Goal: Information Seeking & Learning: Learn about a topic

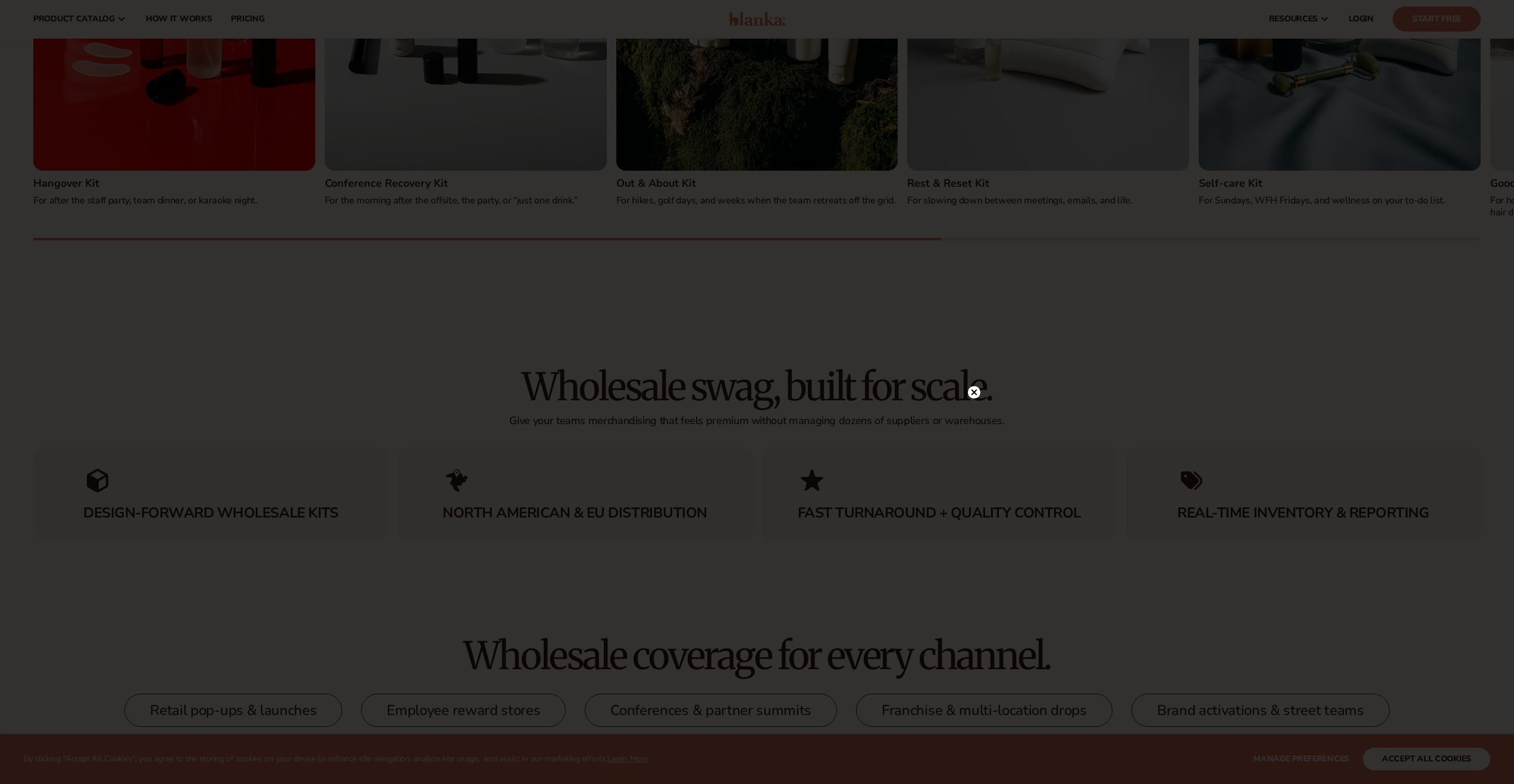
scroll to position [1801, 0]
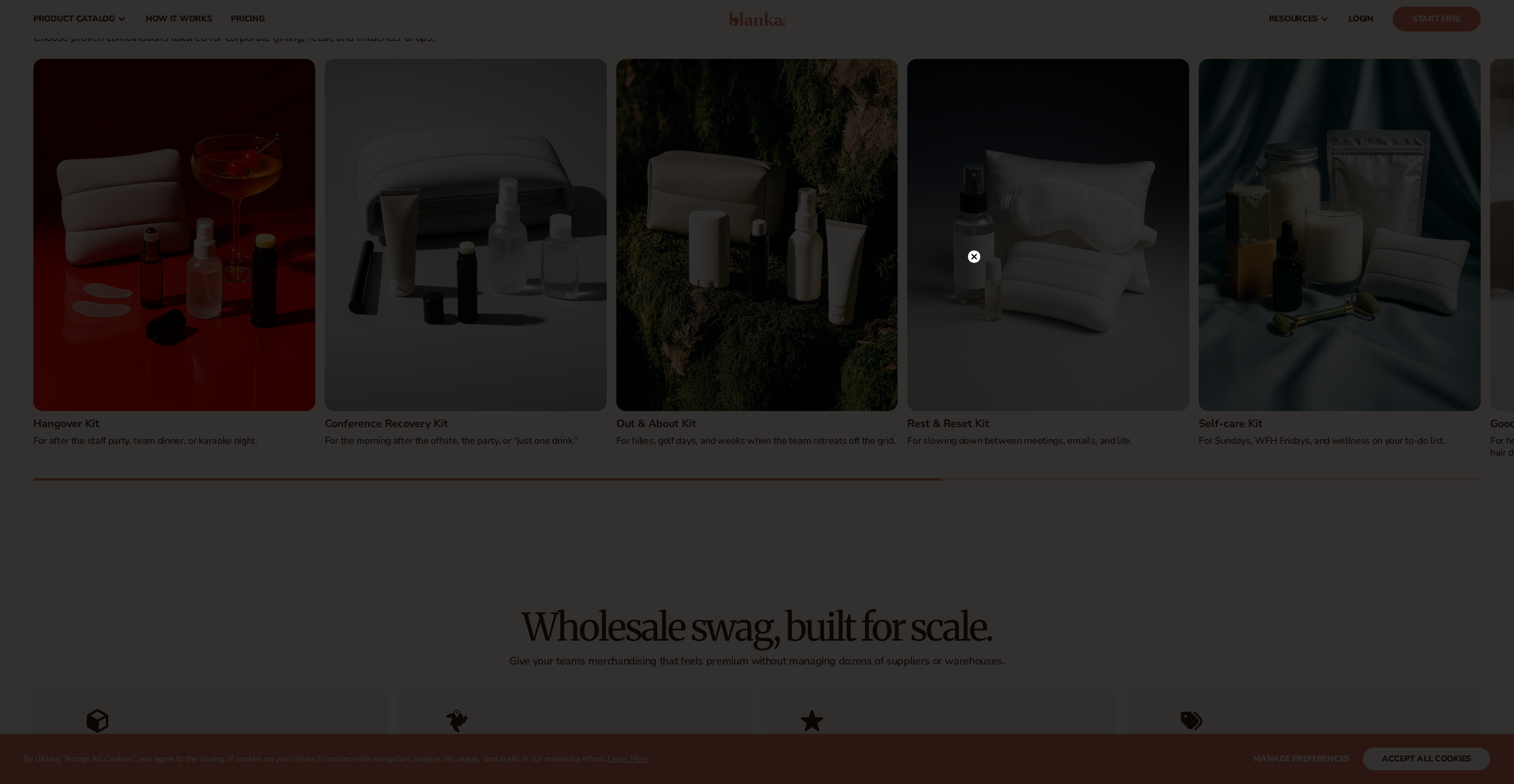
click at [972, 254] on circle at bounding box center [974, 256] width 12 height 12
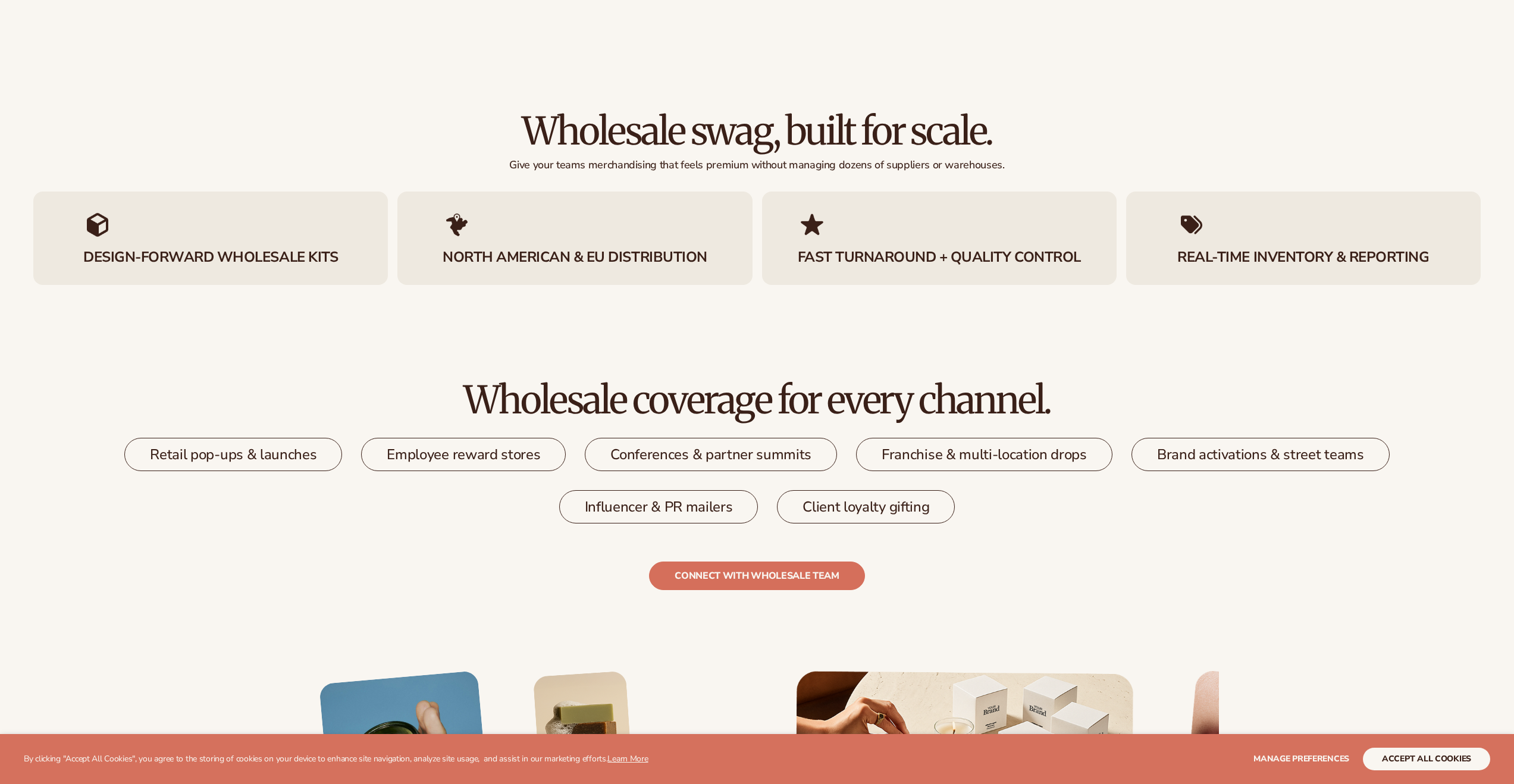
scroll to position [2465, 0]
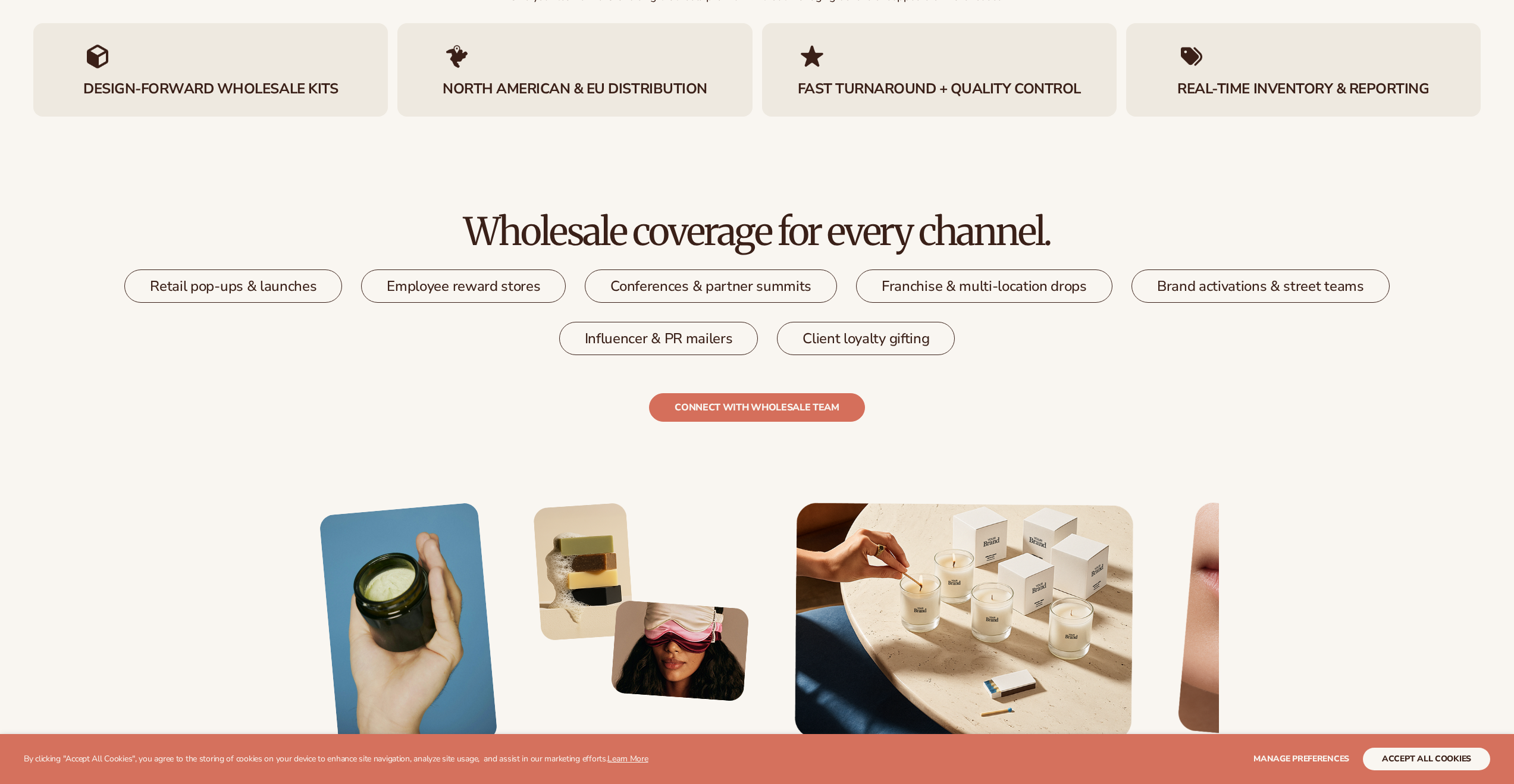
drag, startPoint x: 857, startPoint y: 282, endPoint x: 947, endPoint y: 291, distance: 90.4
click at [856, 284] on div "Franchise & multi-location drops" at bounding box center [983, 285] width 256 height 33
drag, startPoint x: 950, startPoint y: 278, endPoint x: 1012, endPoint y: 279, distance: 62.0
click at [1010, 278] on div "Franchise & multi-location drops" at bounding box center [983, 285] width 256 height 33
drag, startPoint x: 1011, startPoint y: 291, endPoint x: 953, endPoint y: 294, distance: 58.1
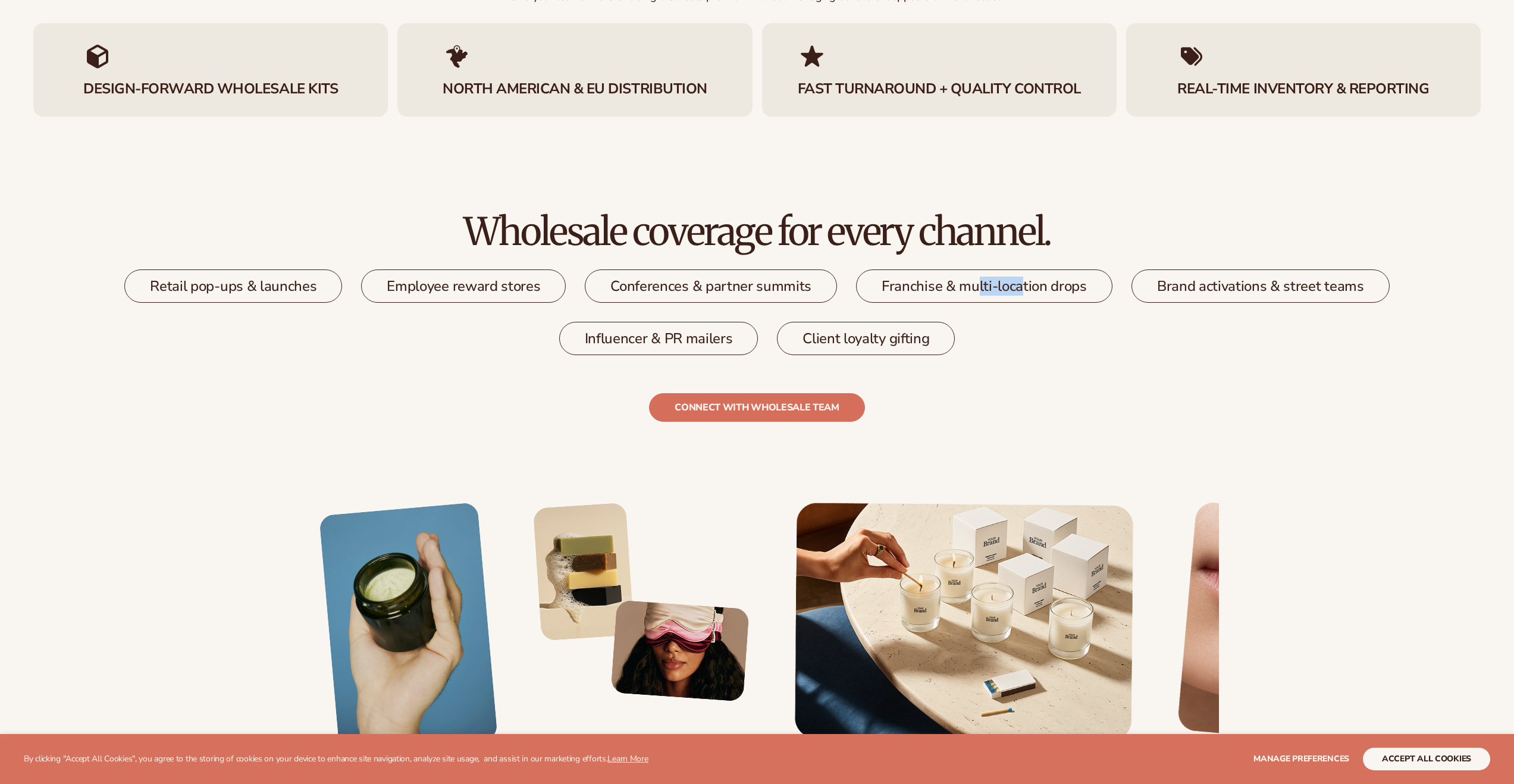
click at [960, 294] on div "Franchise & multi-location drops" at bounding box center [983, 285] width 256 height 33
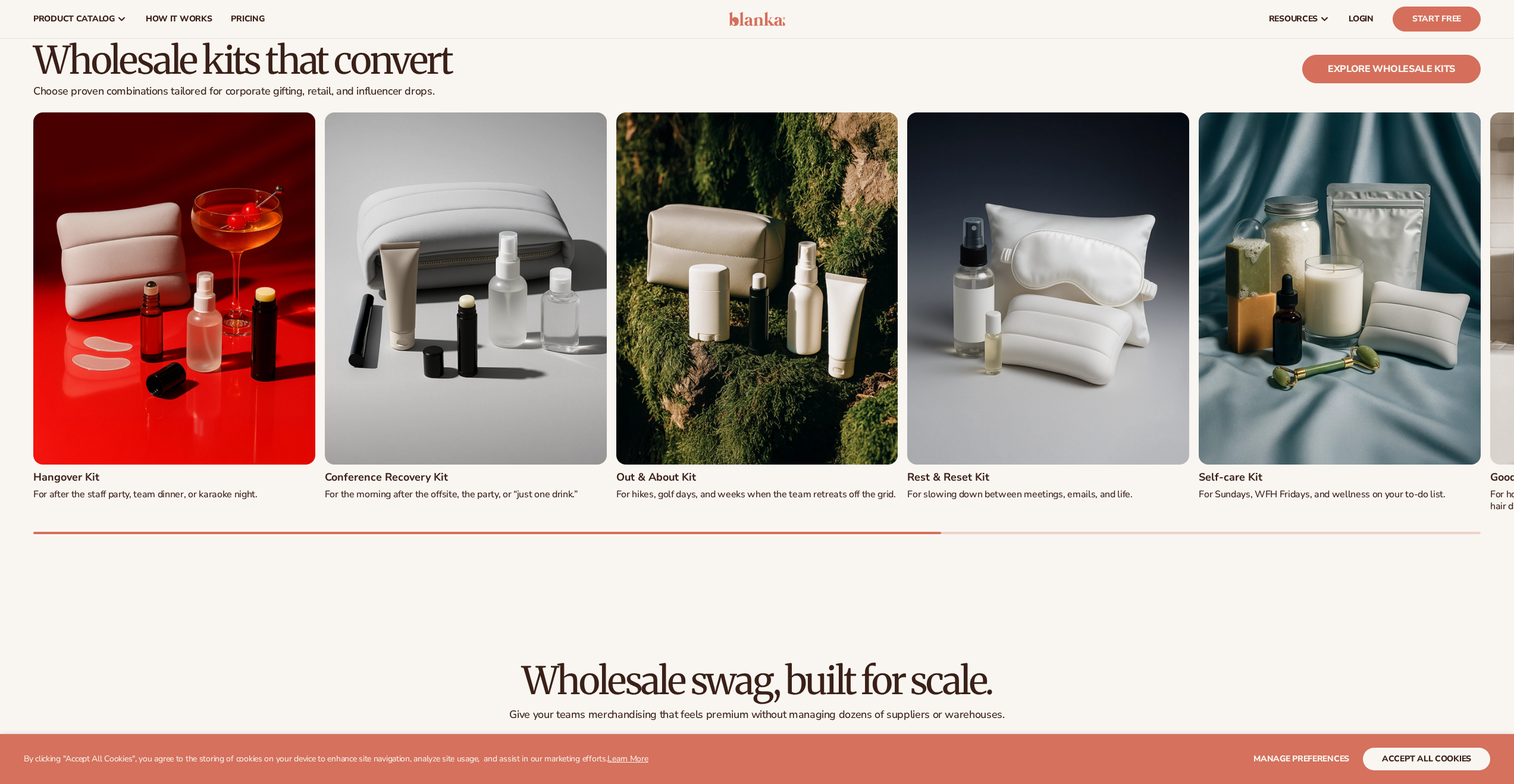
scroll to position [1740, 0]
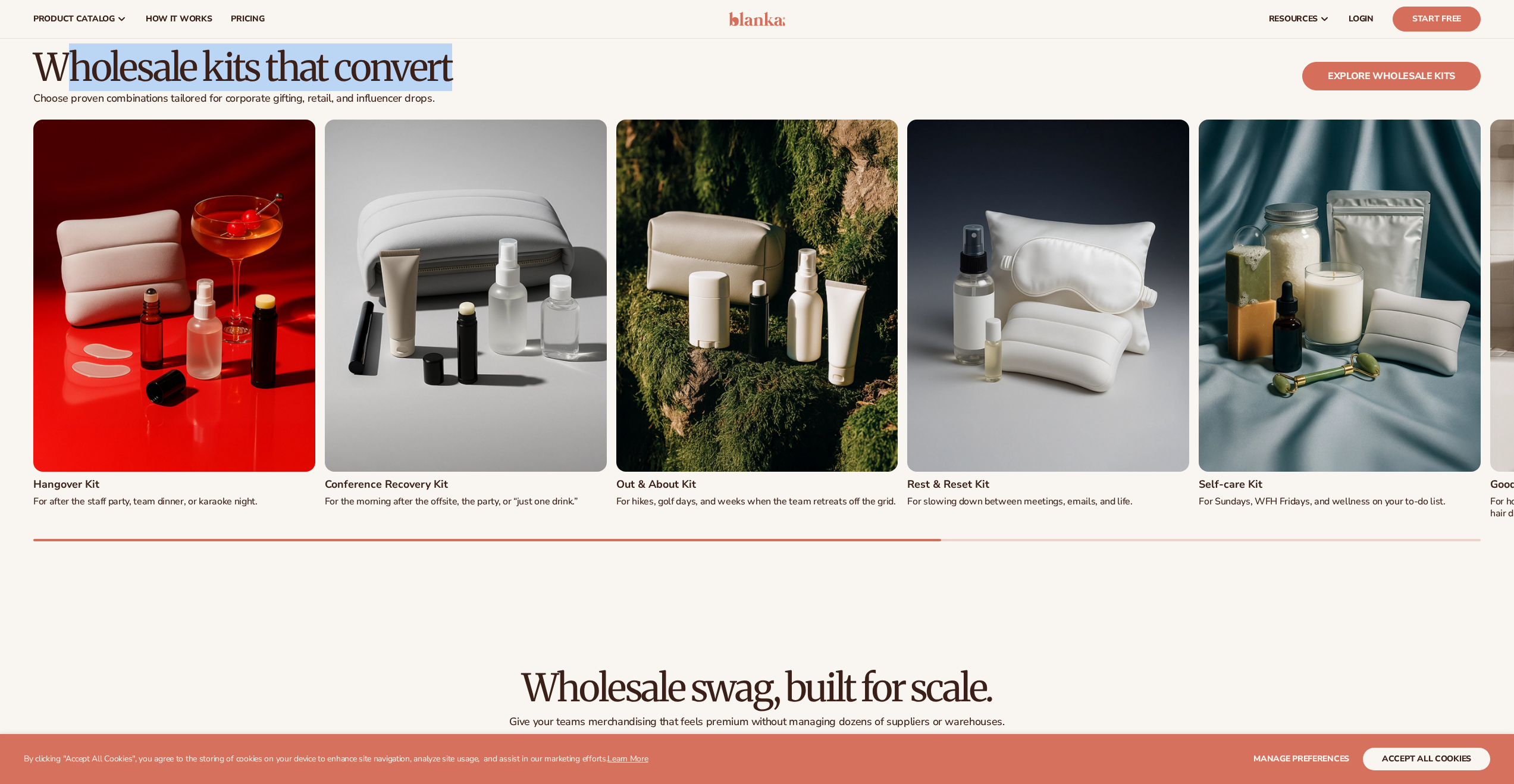
drag, startPoint x: 454, startPoint y: 72, endPoint x: 78, endPoint y: 69, distance: 376.0
click at [78, 69] on div "Wholesale kits that convert Choose proven combinations tailored for corporate g…" at bounding box center [756, 84] width 1447 height 72
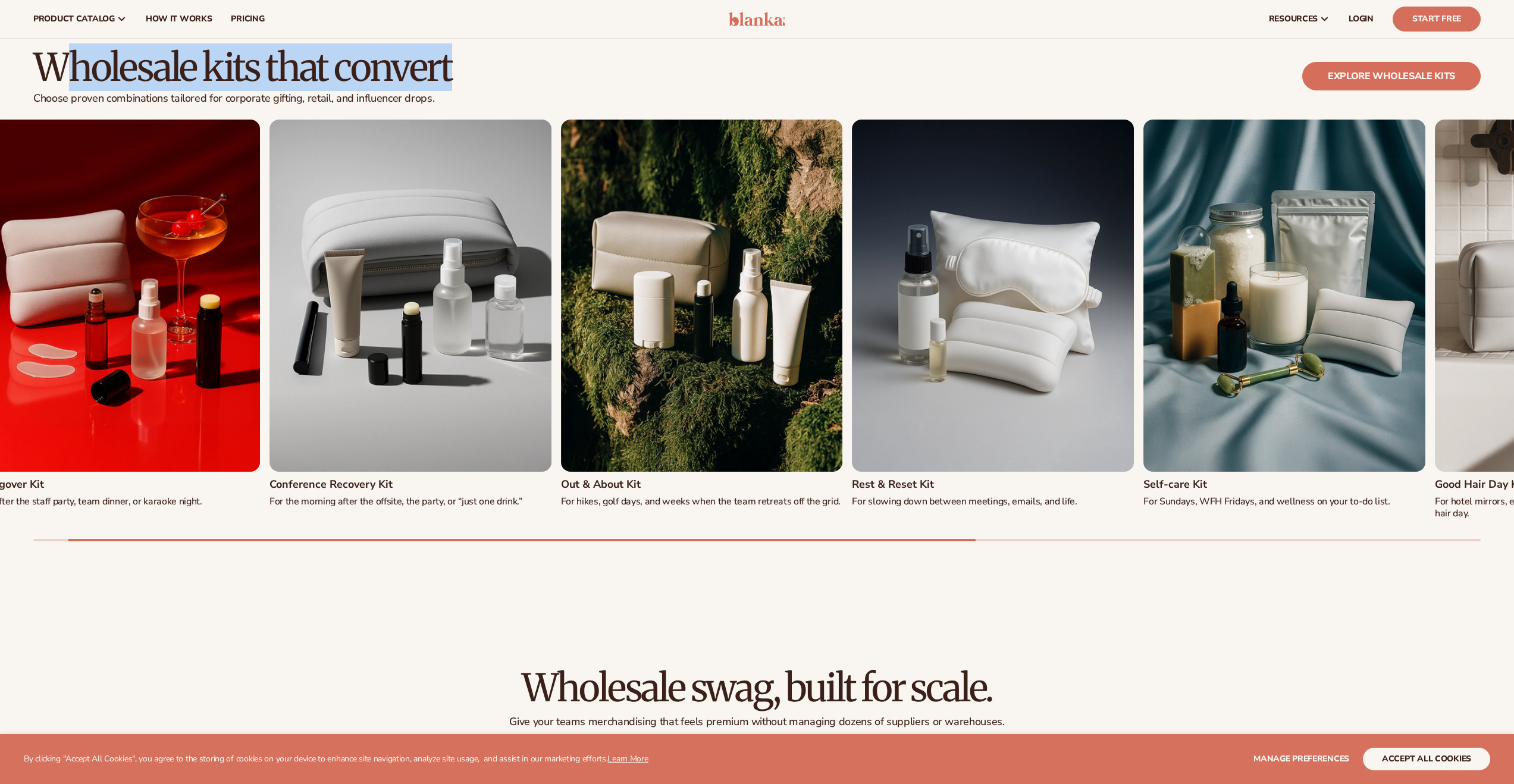
click at [409, 448] on img "2 / 8" at bounding box center [410, 295] width 282 height 352
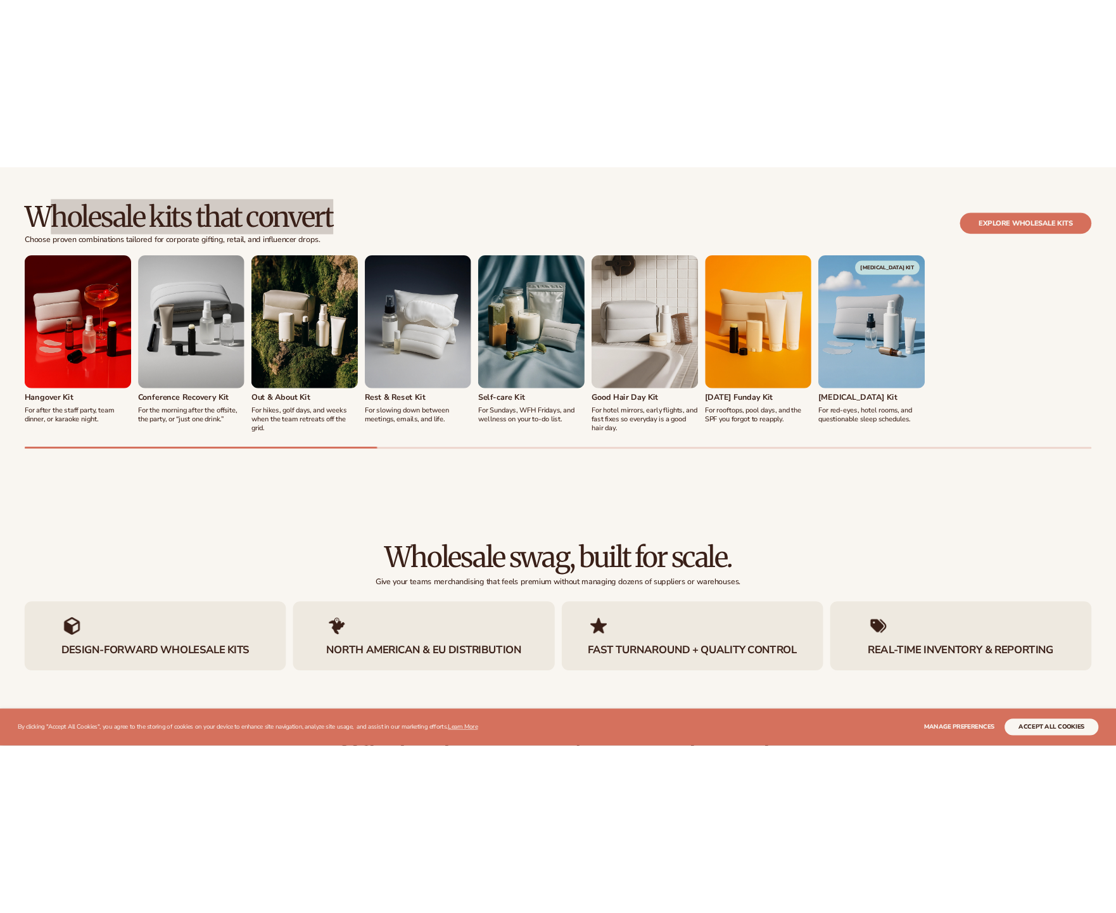
scroll to position [1387, 0]
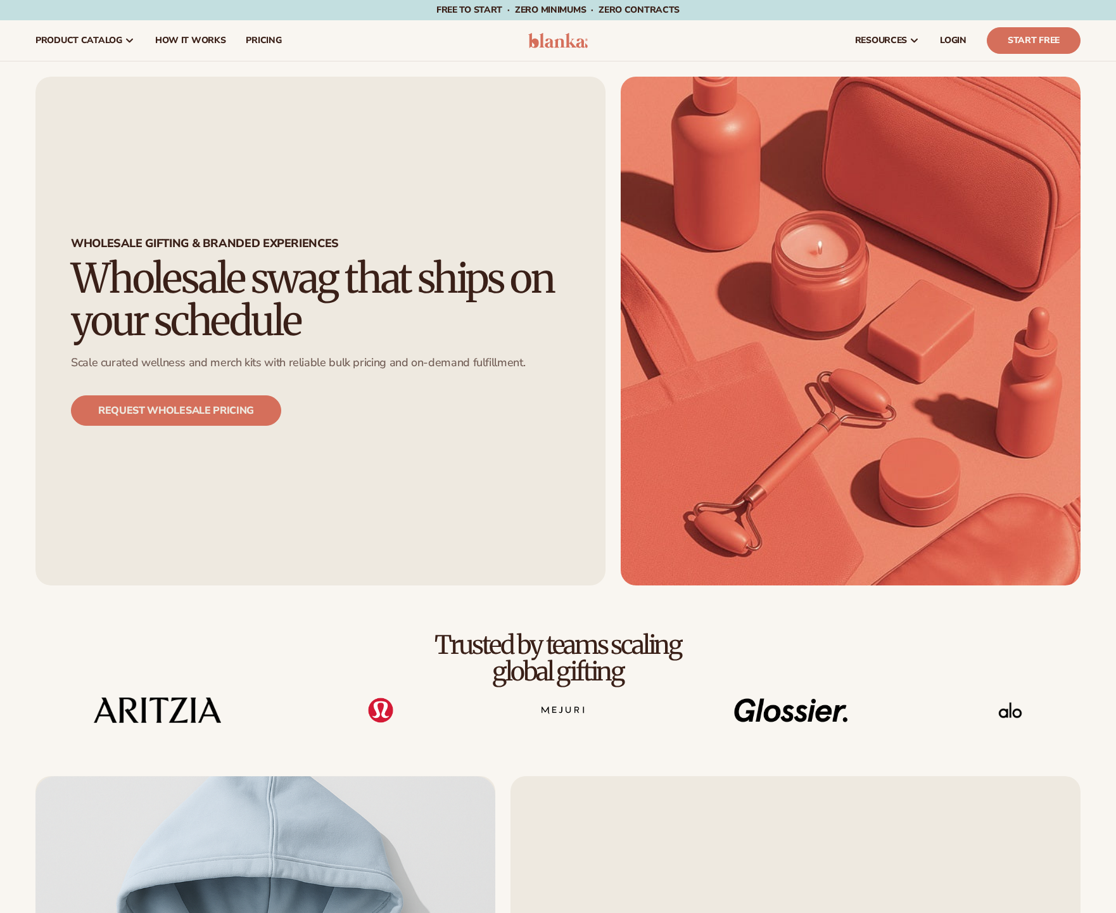
scroll to position [1387, 0]
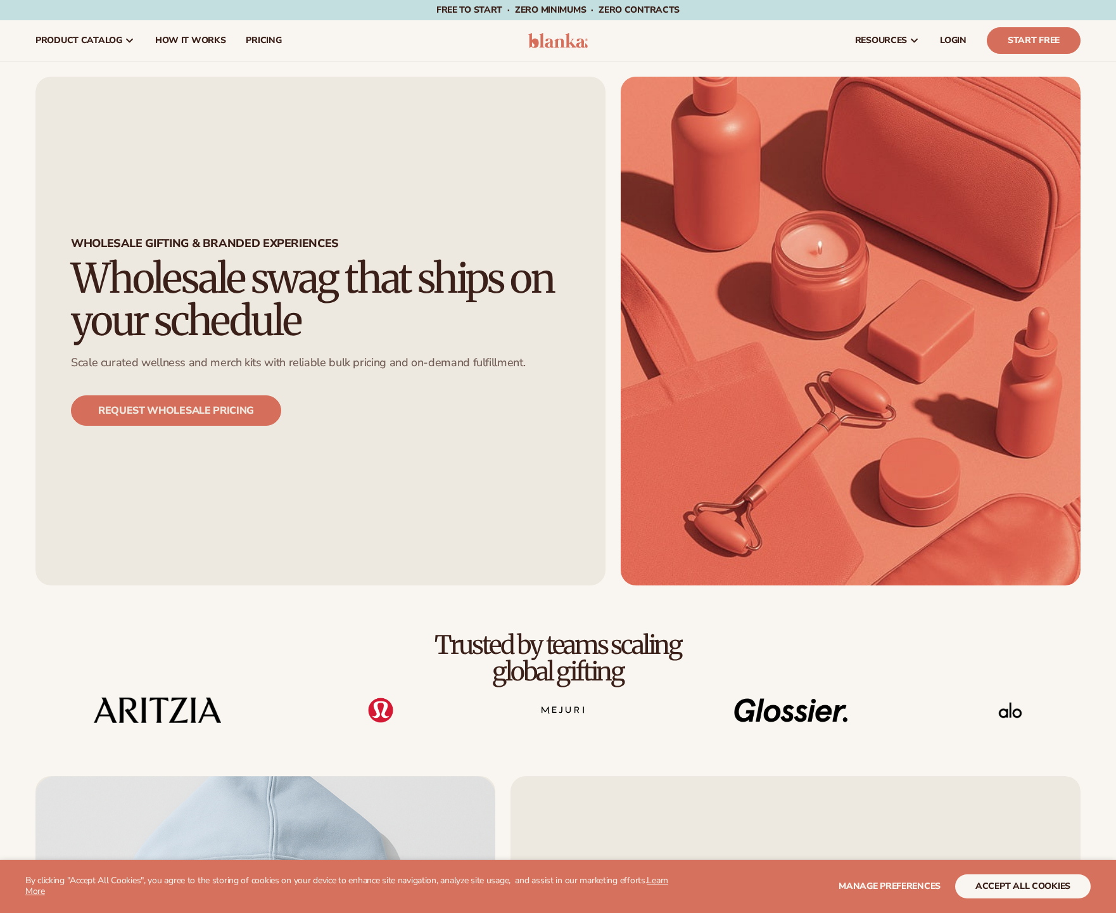
scroll to position [1387, 0]
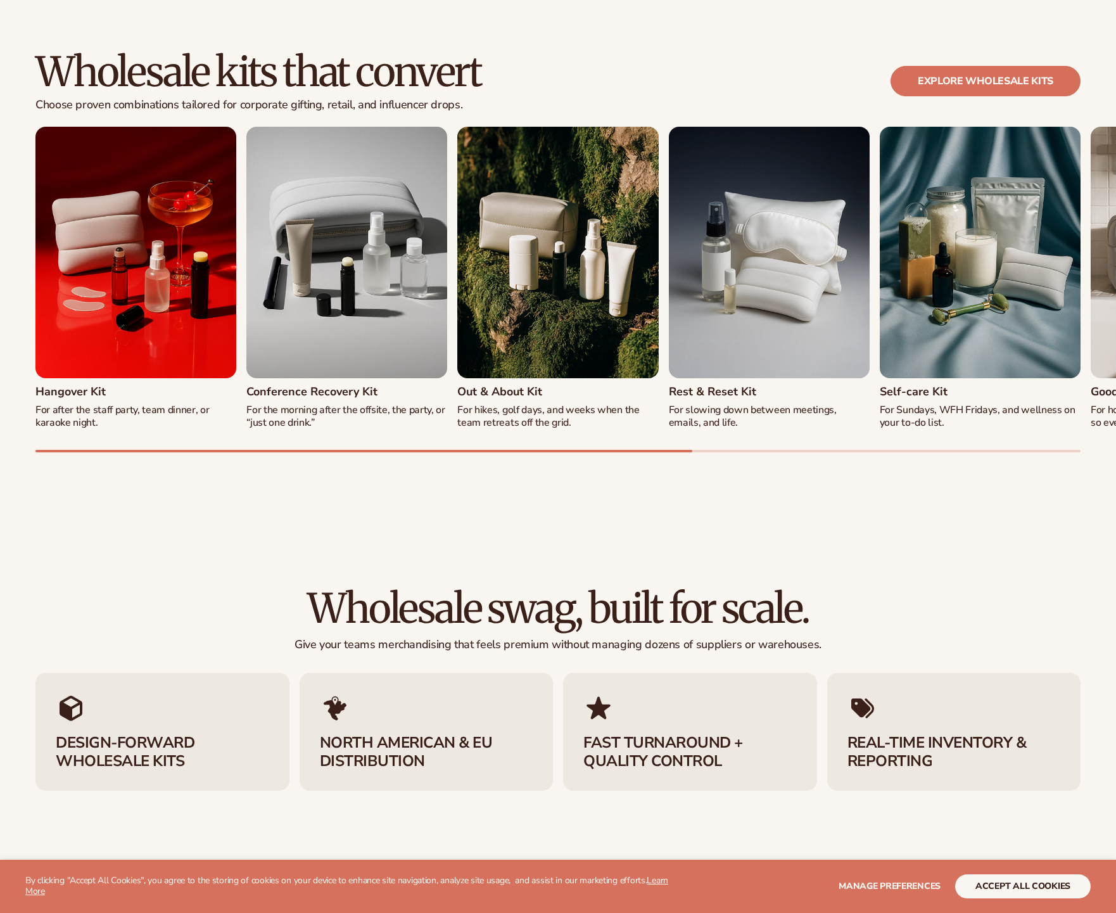
click at [775, 504] on main "Wholesale gifting & branded experiences Wholesale swag that ships on your sched…" at bounding box center [558, 778] width 1116 height 4208
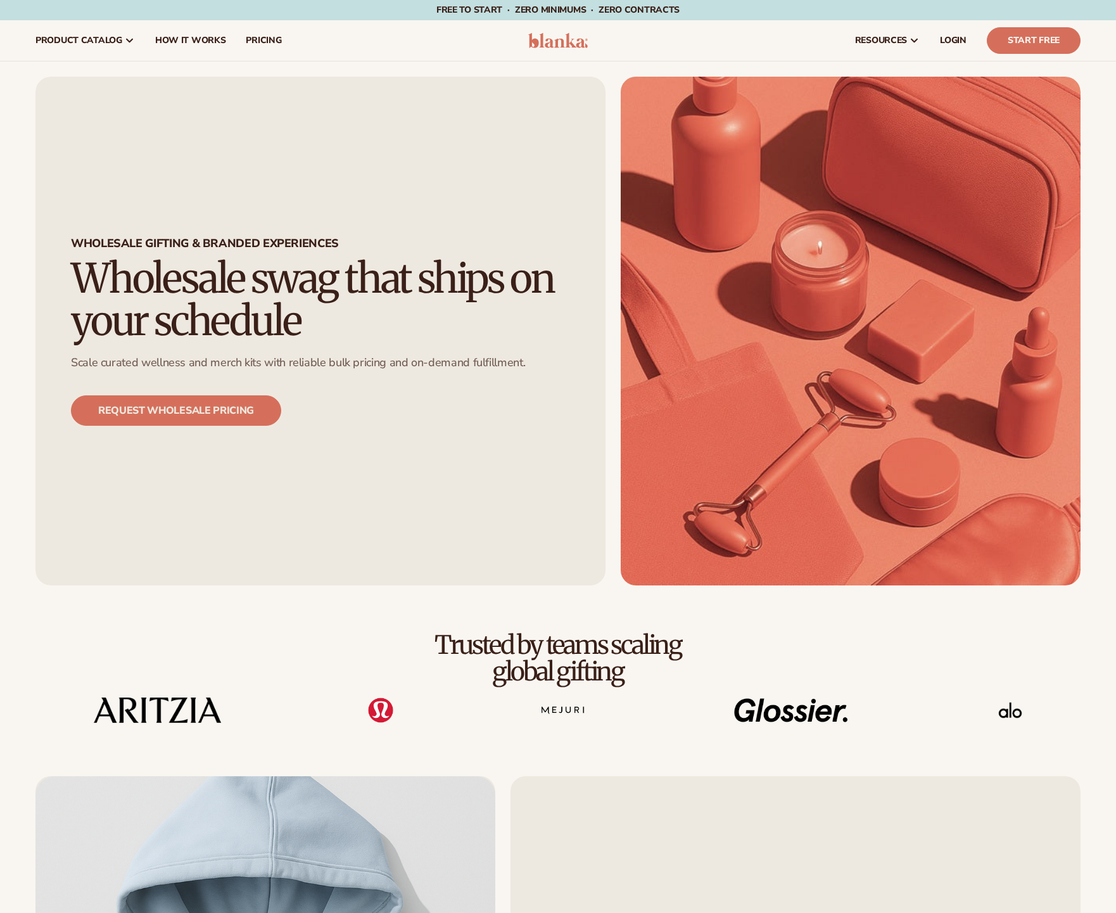
scroll to position [1387, 0]
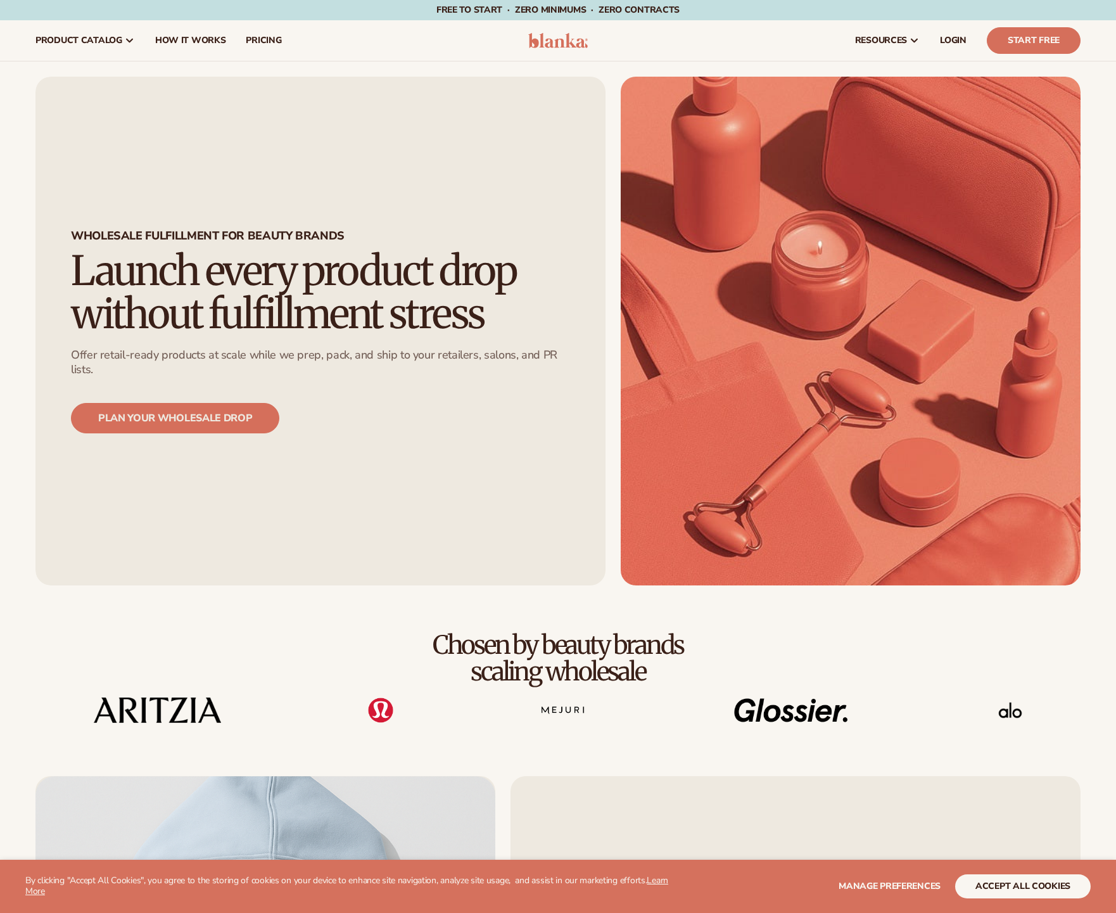
click at [496, 441] on div "Wholesale fulfillment for beauty brands Launch every product drop without fulfi…" at bounding box center [320, 331] width 570 height 509
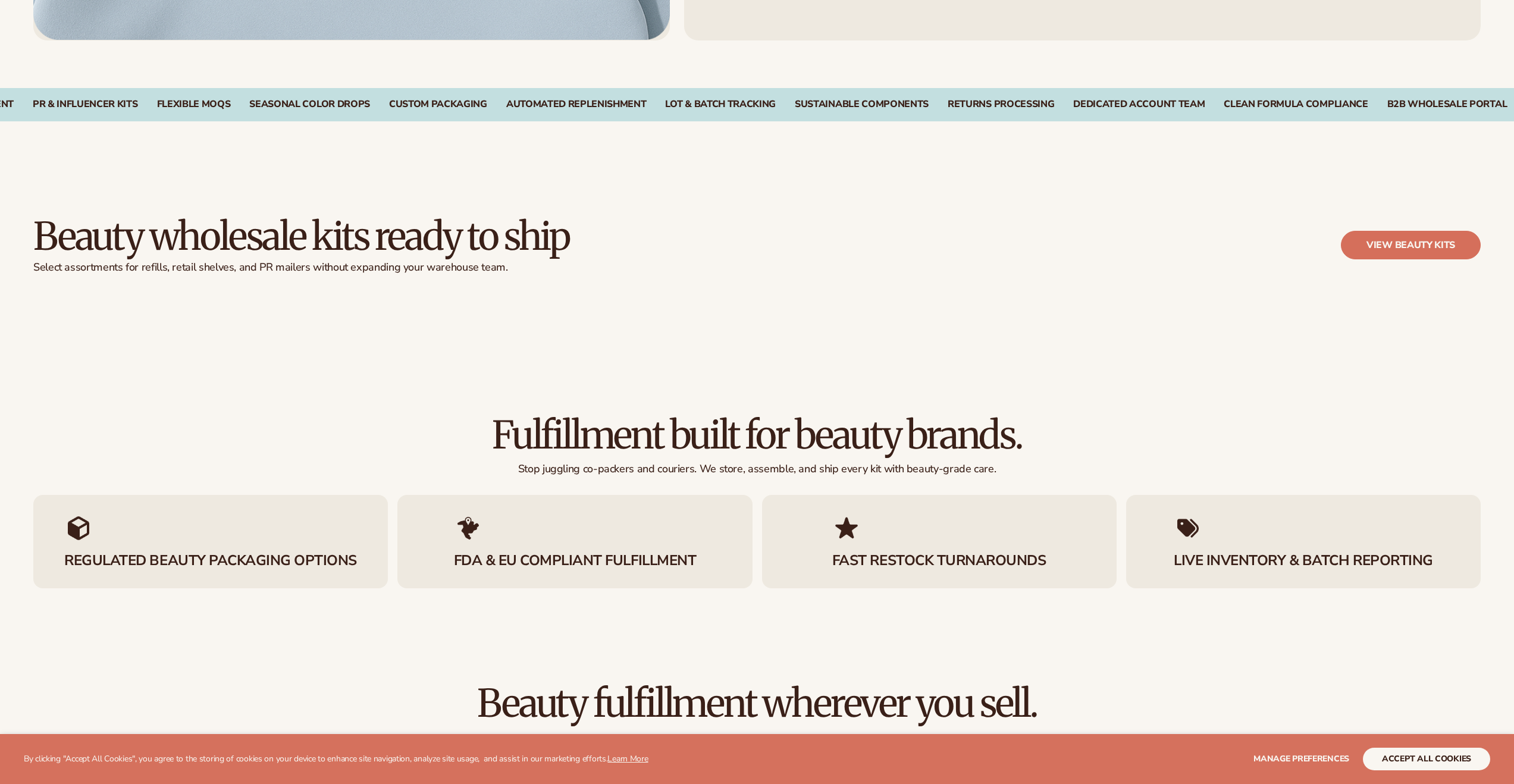
scroll to position [1613, 0]
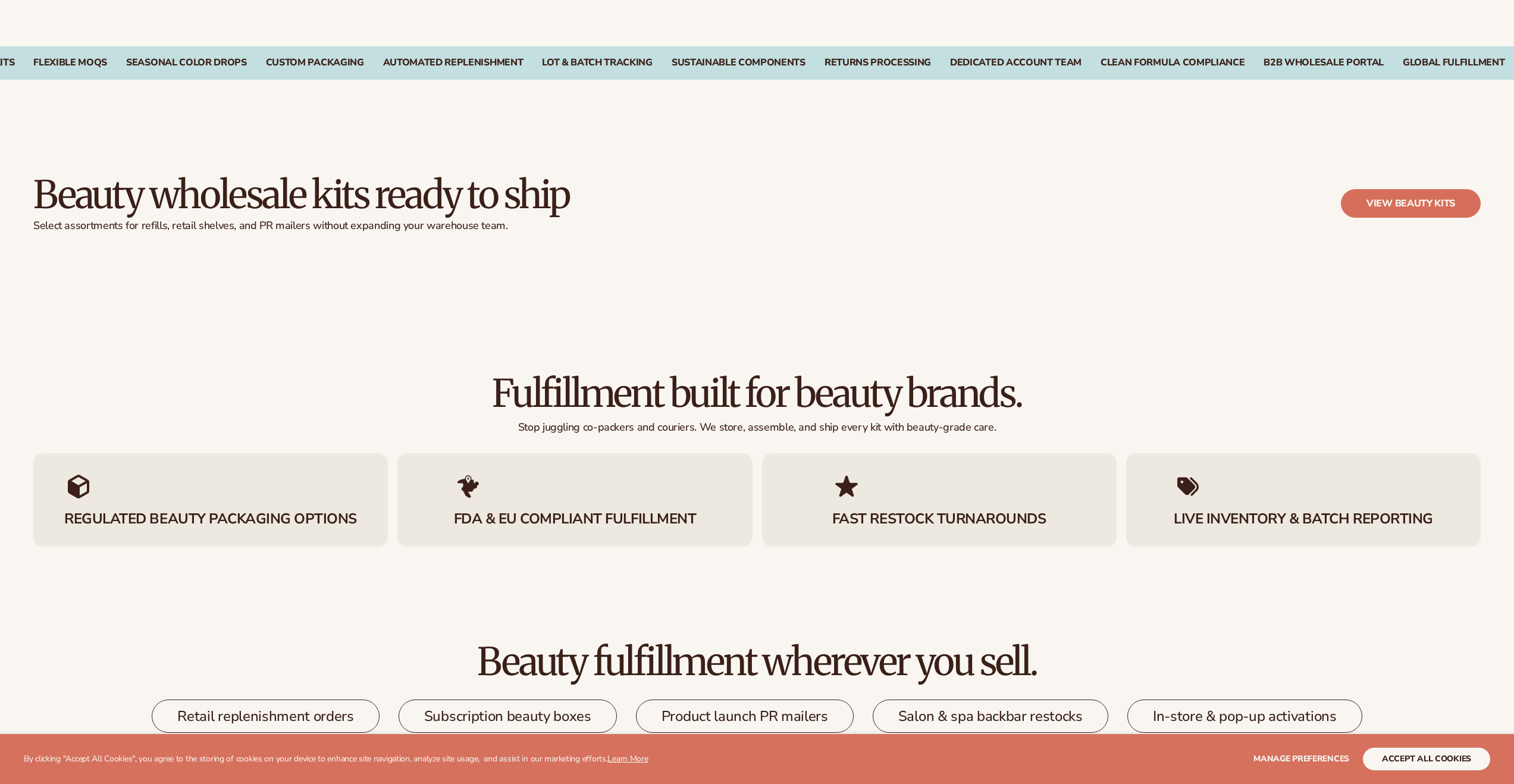
drag, startPoint x: 842, startPoint y: 372, endPoint x: 119, endPoint y: 215, distance: 739.8
click at [119, 215] on main "Wholesale fulfillment for beauty brands Launch every product drop without fulfi…" at bounding box center [757, 581] width 1514 height 4273
click at [624, 315] on main "Wholesale fulfillment for beauty brands Launch every product drop without fulfi…" at bounding box center [757, 581] width 1514 height 4273
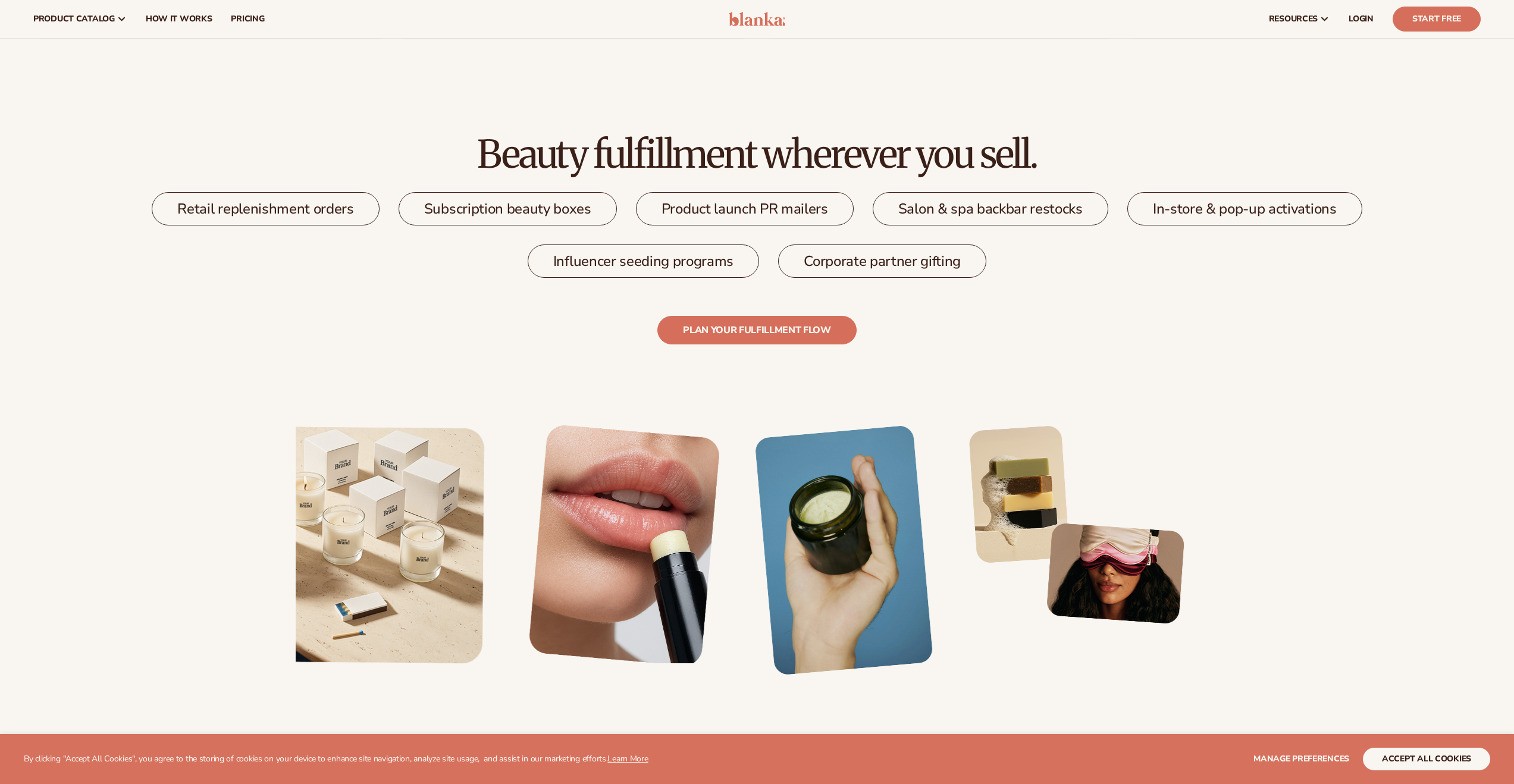
scroll to position [2025, 0]
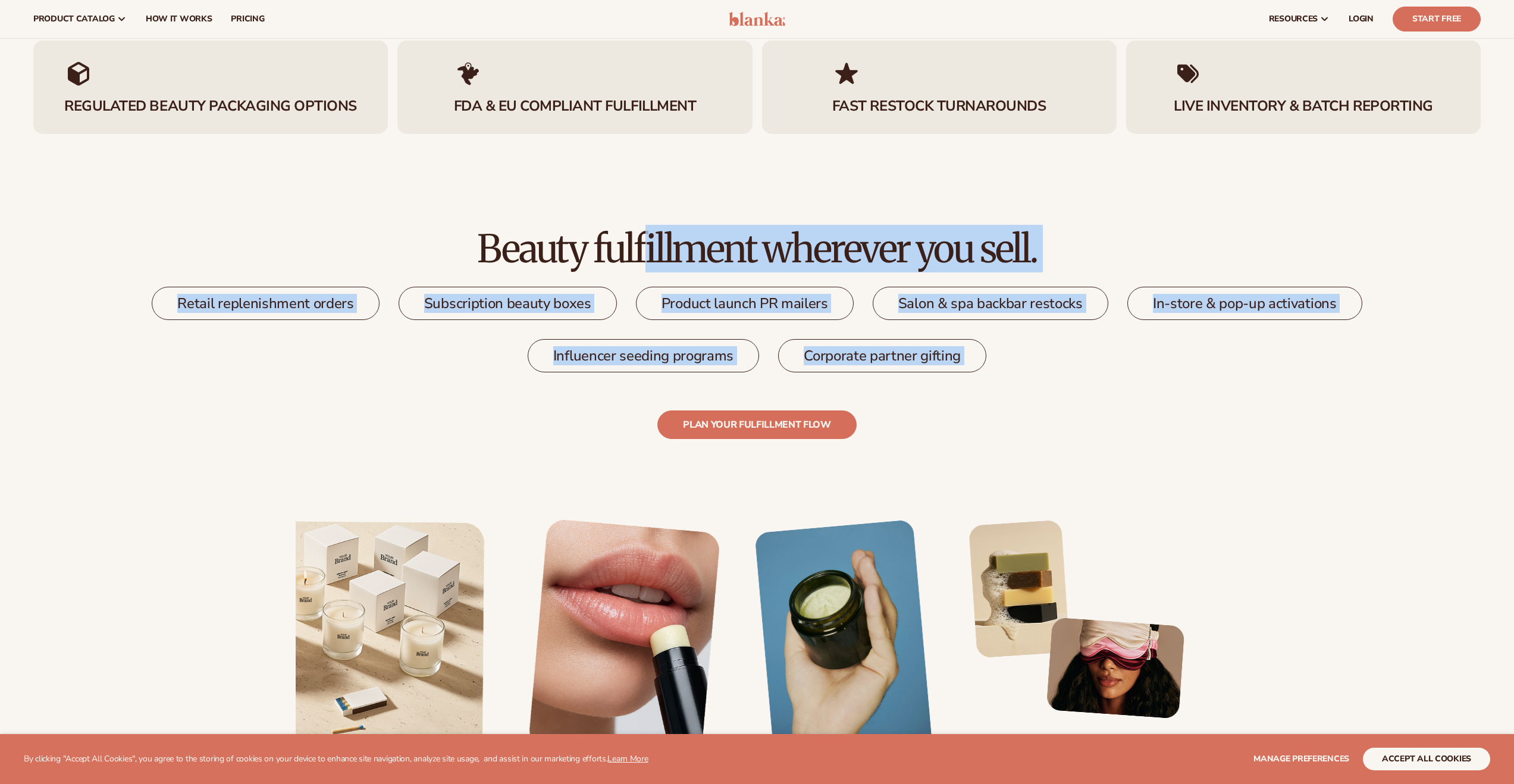
drag, startPoint x: 421, startPoint y: 250, endPoint x: 1126, endPoint y: 386, distance: 718.0
click at [1047, 386] on div "Beauty fulfillment wherever you sell. Retail replenishment orders Subscription …" at bounding box center [756, 334] width 1447 height 210
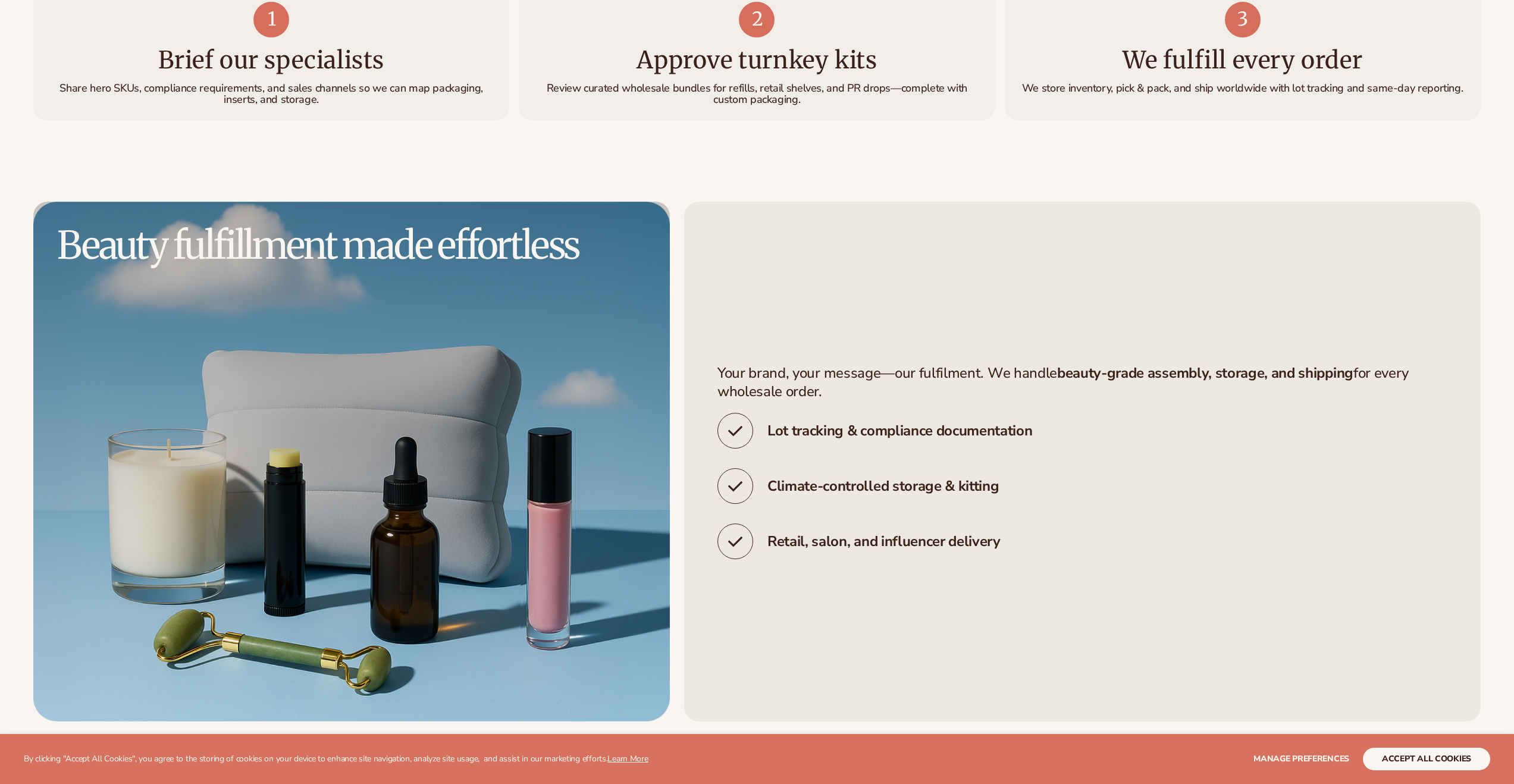
scroll to position [3075, 0]
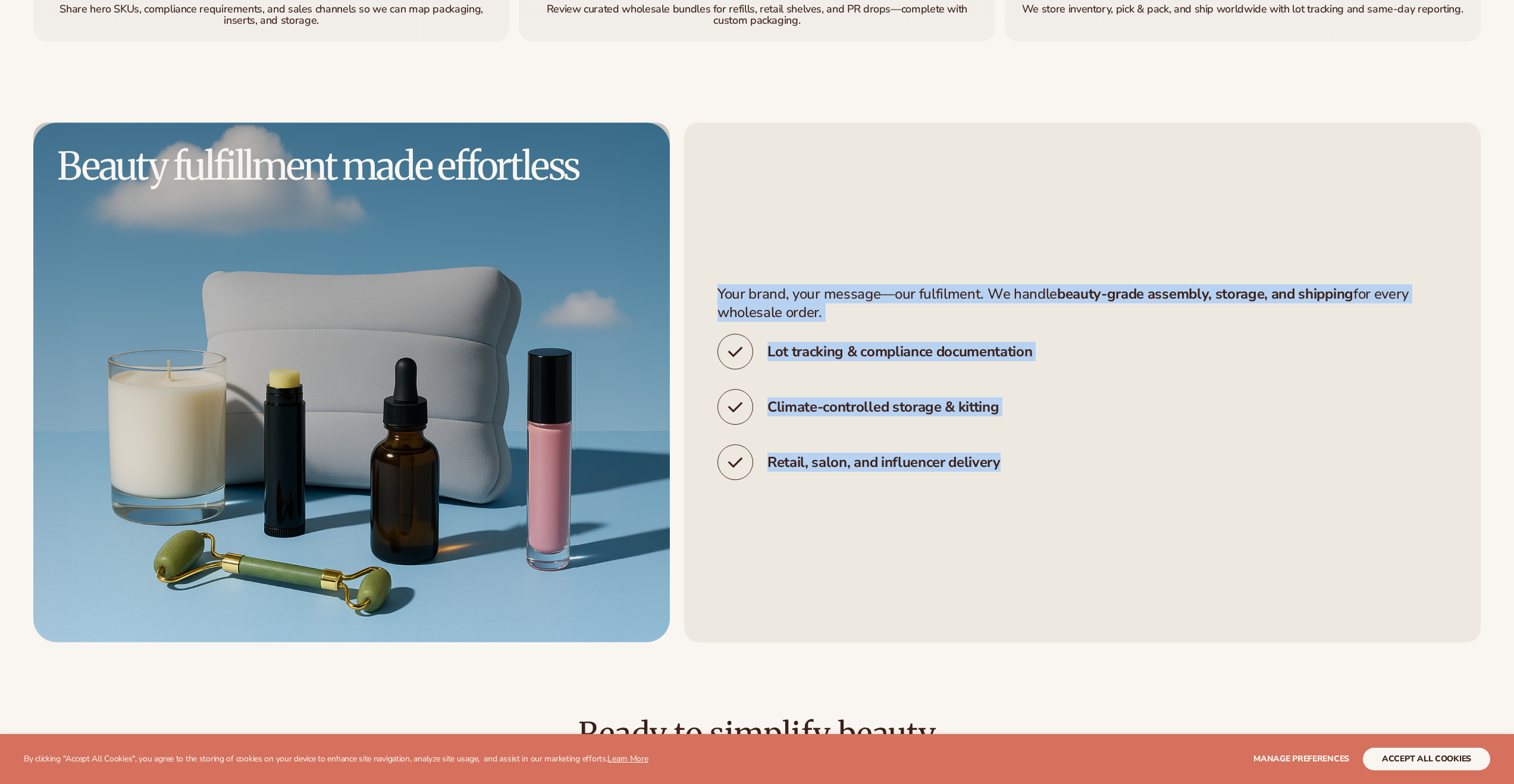
drag, startPoint x: 1086, startPoint y: 477, endPoint x: 682, endPoint y: 286, distance: 446.9
click at [682, 286] on div "Beauty fulfillment made effortless Your brand, your message—our fulfilment. We …" at bounding box center [756, 382] width 1447 height 520
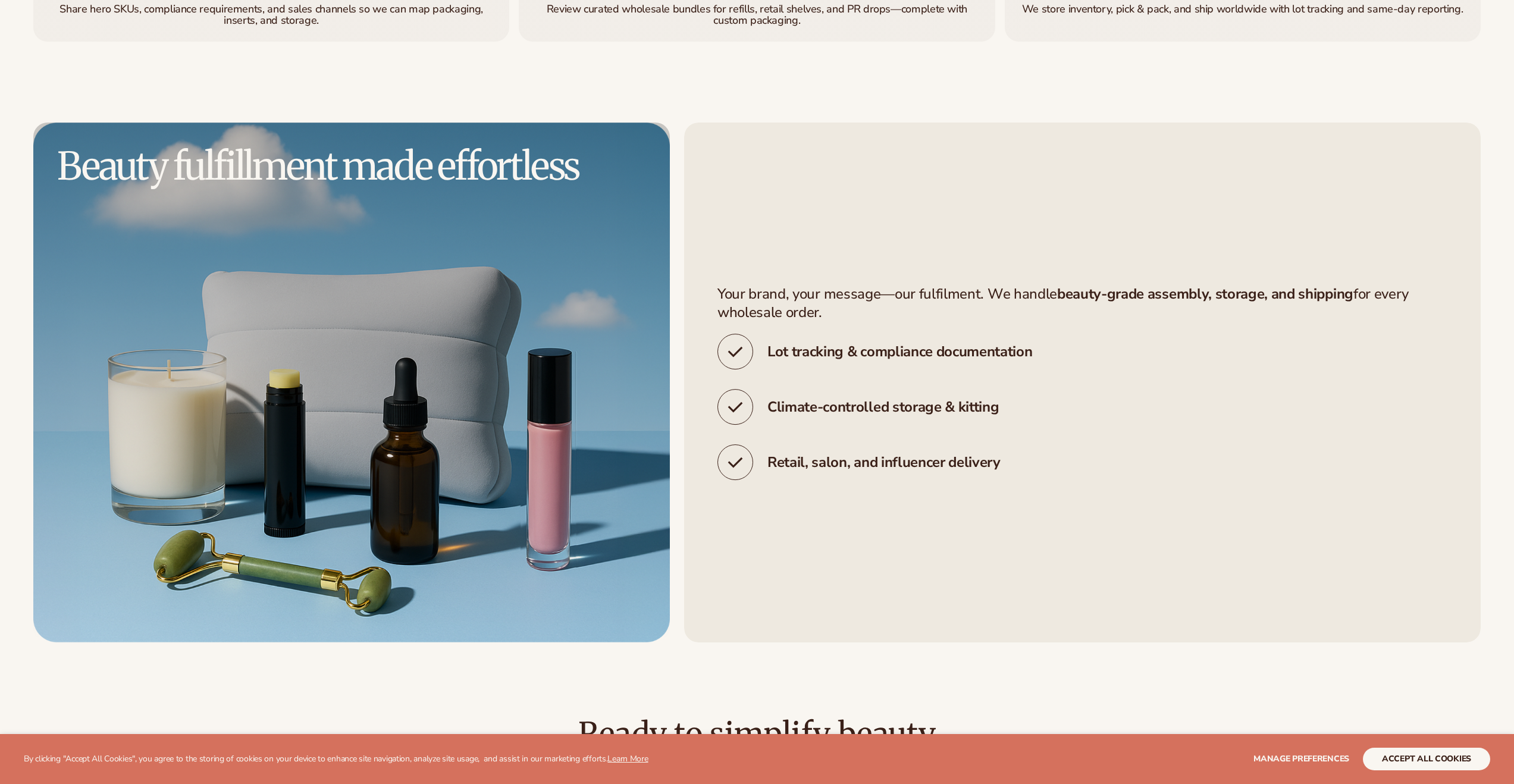
click at [796, 293] on p "Your brand, your message—our fulfilment. We handle beauty-grade assembly, stora…" at bounding box center [1082, 302] width 730 height 37
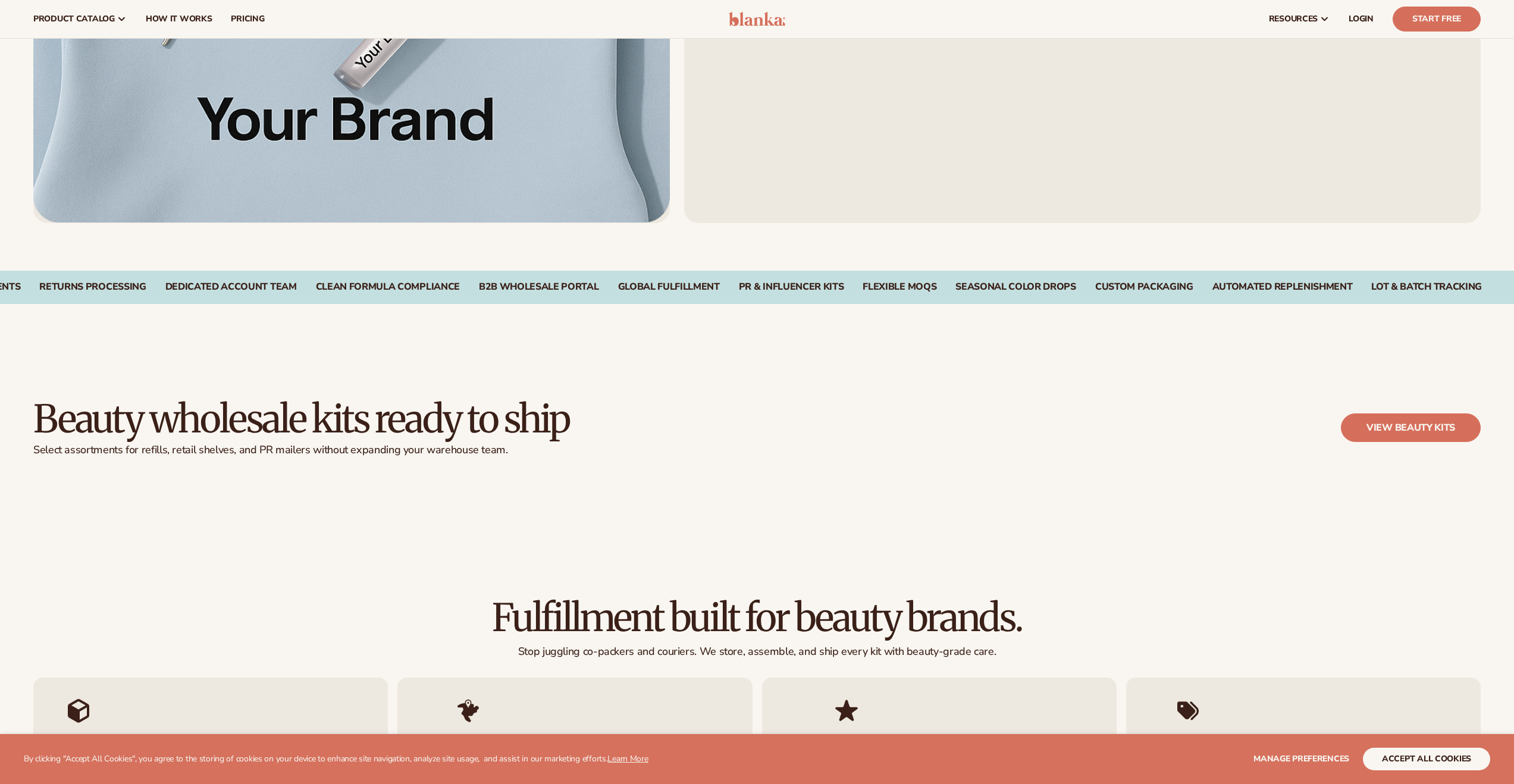
scroll to position [0, 0]
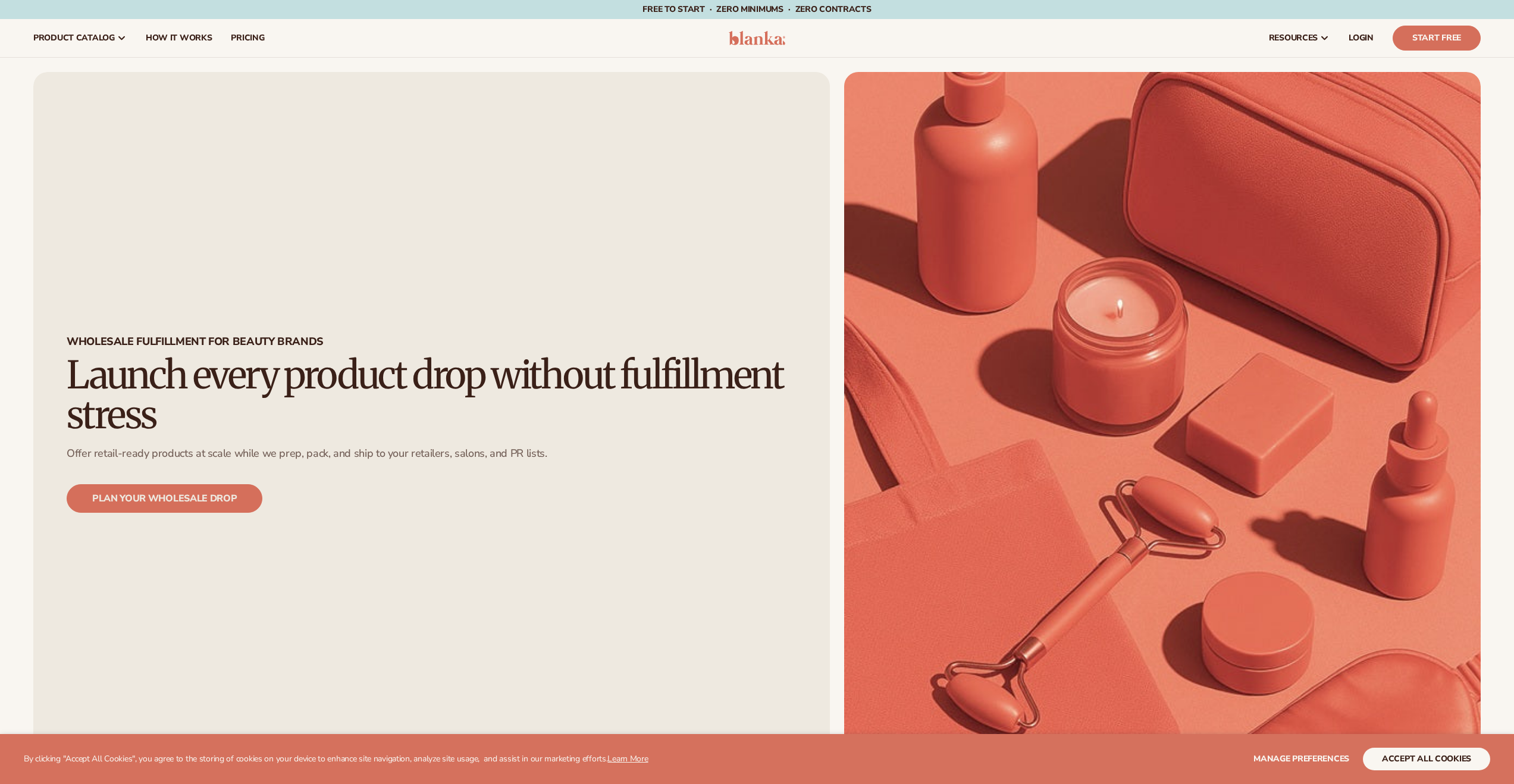
click at [588, 530] on div "Wholesale fulfillment for beauty brands Launch every product drop without fulfi…" at bounding box center [431, 424] width 796 height 704
click at [893, 293] on img at bounding box center [1163, 424] width 637 height 704
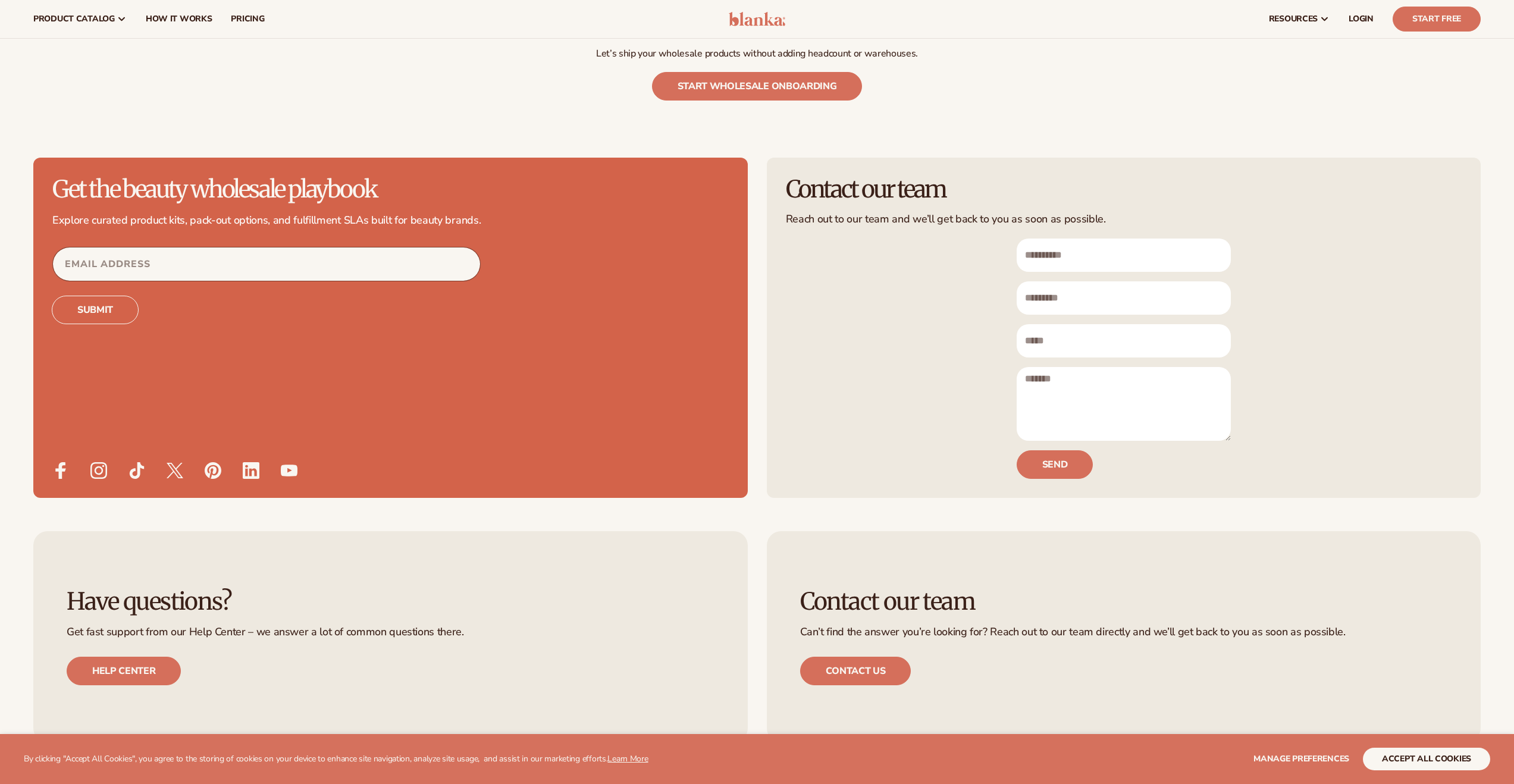
scroll to position [3830, 0]
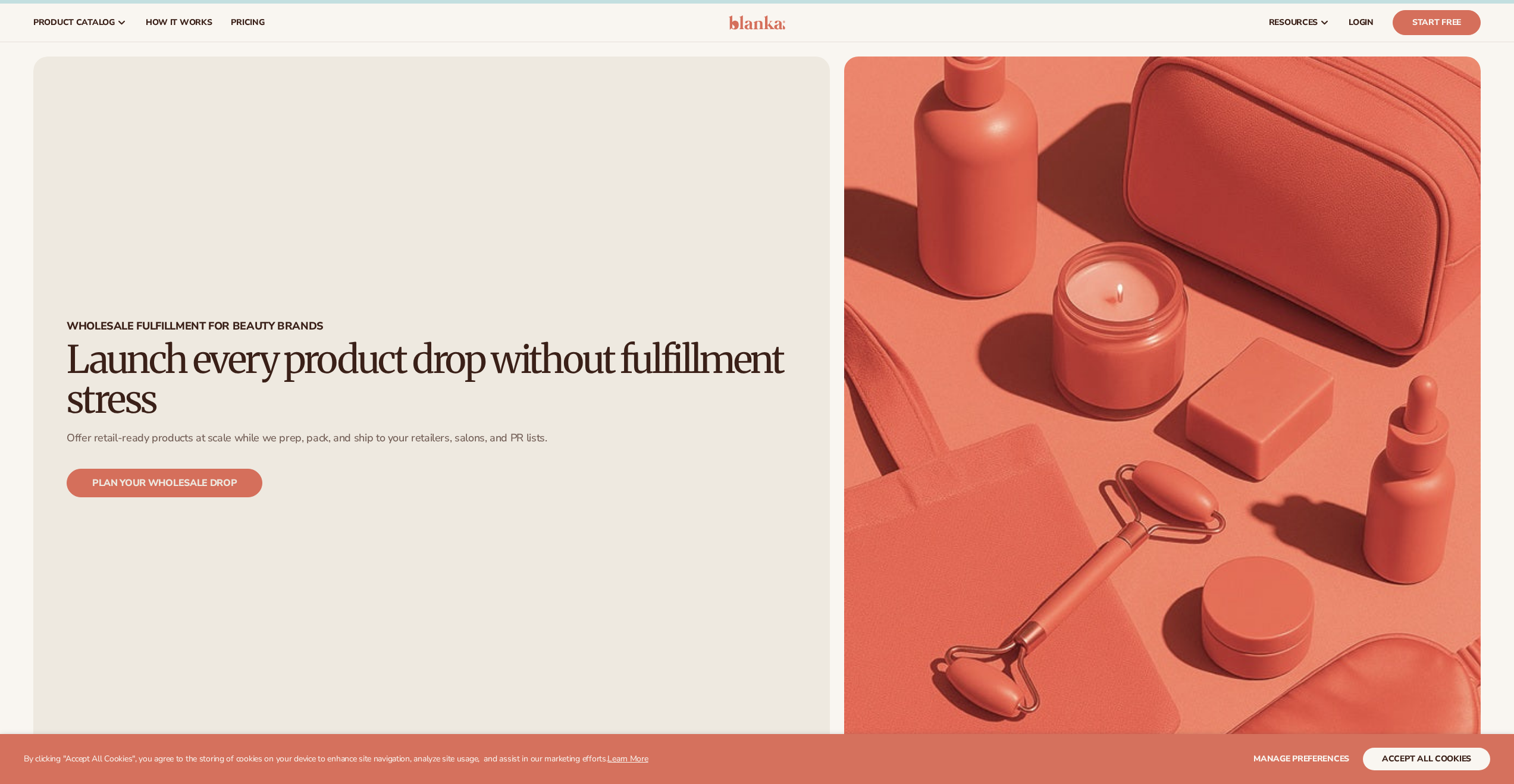
scroll to position [15, 0]
drag, startPoint x: 579, startPoint y: 436, endPoint x: 150, endPoint y: 429, distance: 429.1
click at [150, 429] on div "Wholesale fulfillment for beauty brands Launch every product drop without fulfi…" at bounding box center [431, 408] width 796 height 704
drag, startPoint x: 351, startPoint y: 438, endPoint x: 583, endPoint y: 448, distance: 232.2
click at [583, 448] on div "Wholesale fulfillment for beauty brands Launch every product drop without fulfi…" at bounding box center [431, 408] width 796 height 704
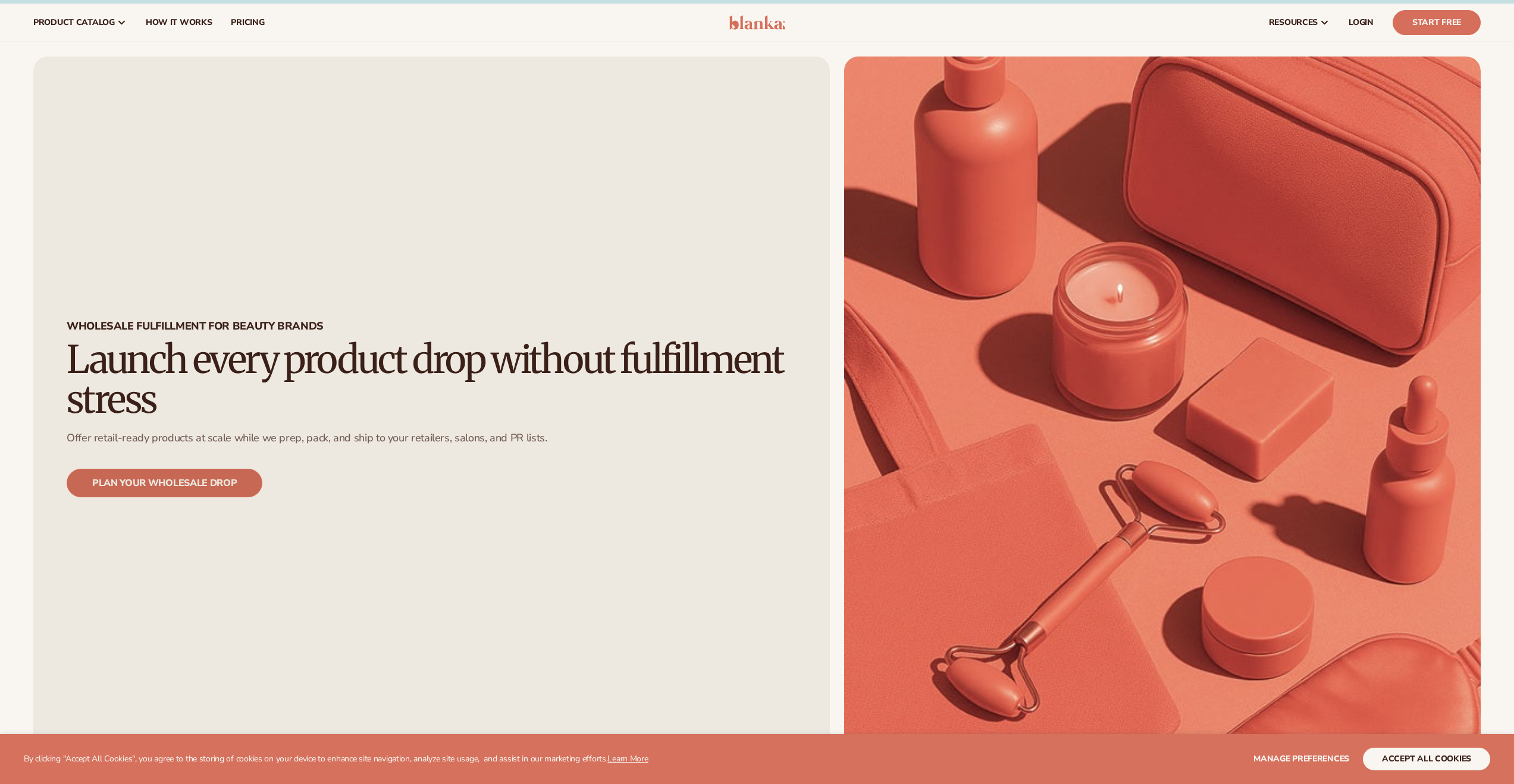
click at [195, 483] on link "PLAN YOUR WHOLESALE DROP" at bounding box center [164, 483] width 195 height 28
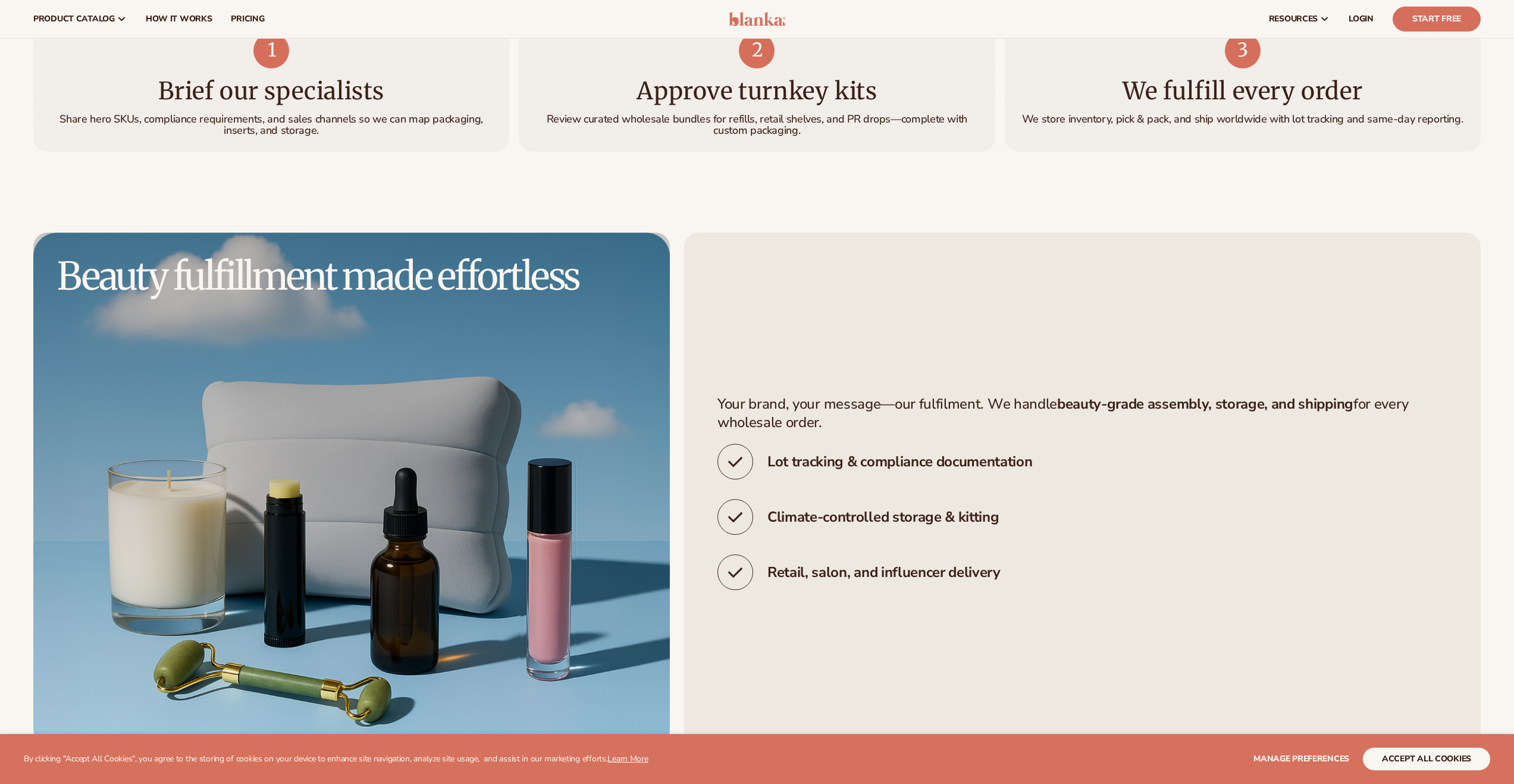
scroll to position [2962, 0]
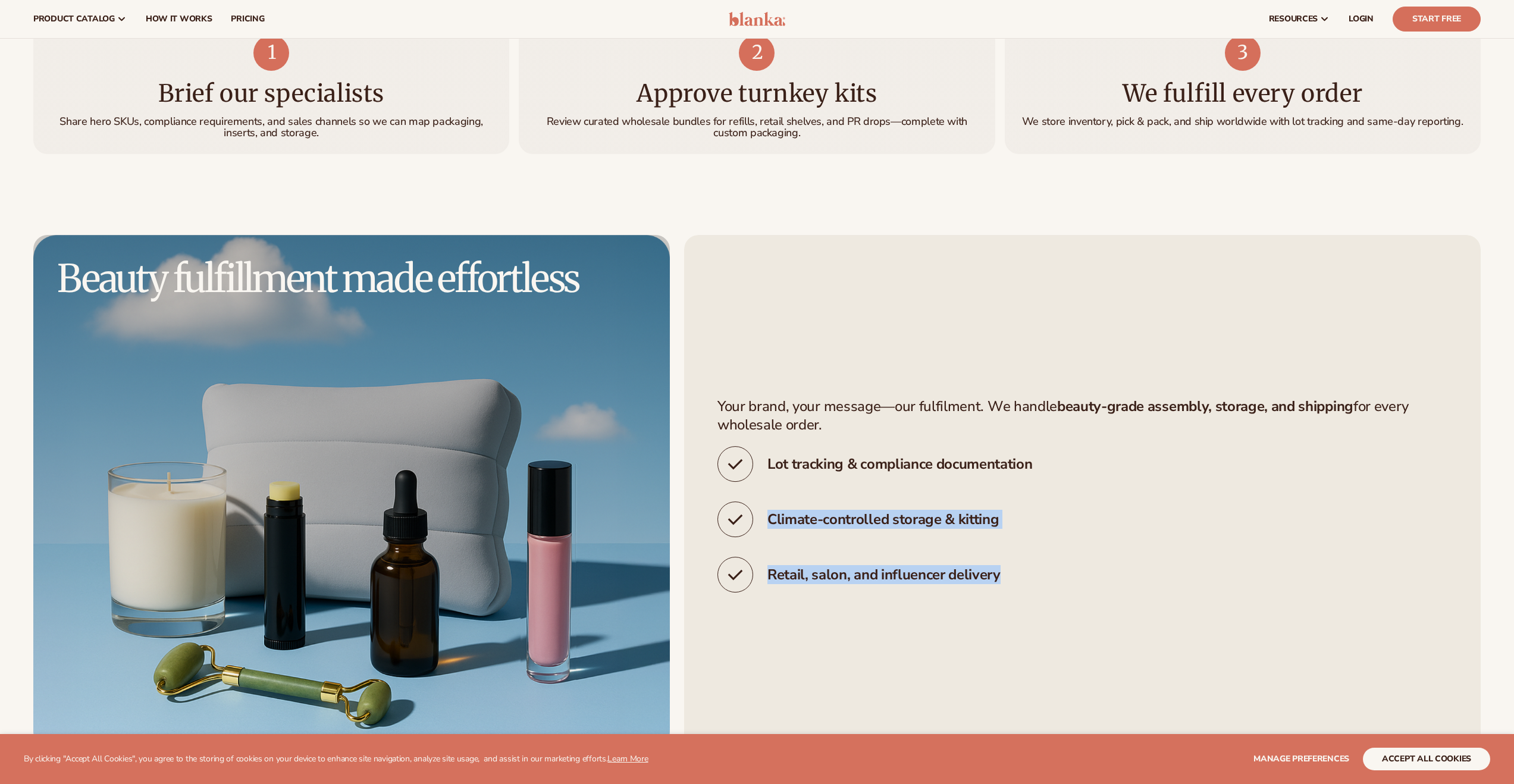
drag, startPoint x: 1053, startPoint y: 516, endPoint x: 741, endPoint y: 518, distance: 312.0
click at [741, 518] on div "Your brand, your message—our fulfilment. We handle beauty-grade assembly, stora…" at bounding box center [1082, 495] width 796 height 520
click at [1012, 571] on li "Retail, salon, and influencer delivery" at bounding box center [875, 575] width 316 height 37
drag, startPoint x: 1025, startPoint y: 585, endPoint x: 892, endPoint y: 518, distance: 148.9
click at [895, 521] on ul "Lot tracking & compliance documentation Climate-controlled storage & kitting" at bounding box center [875, 519] width 316 height 146
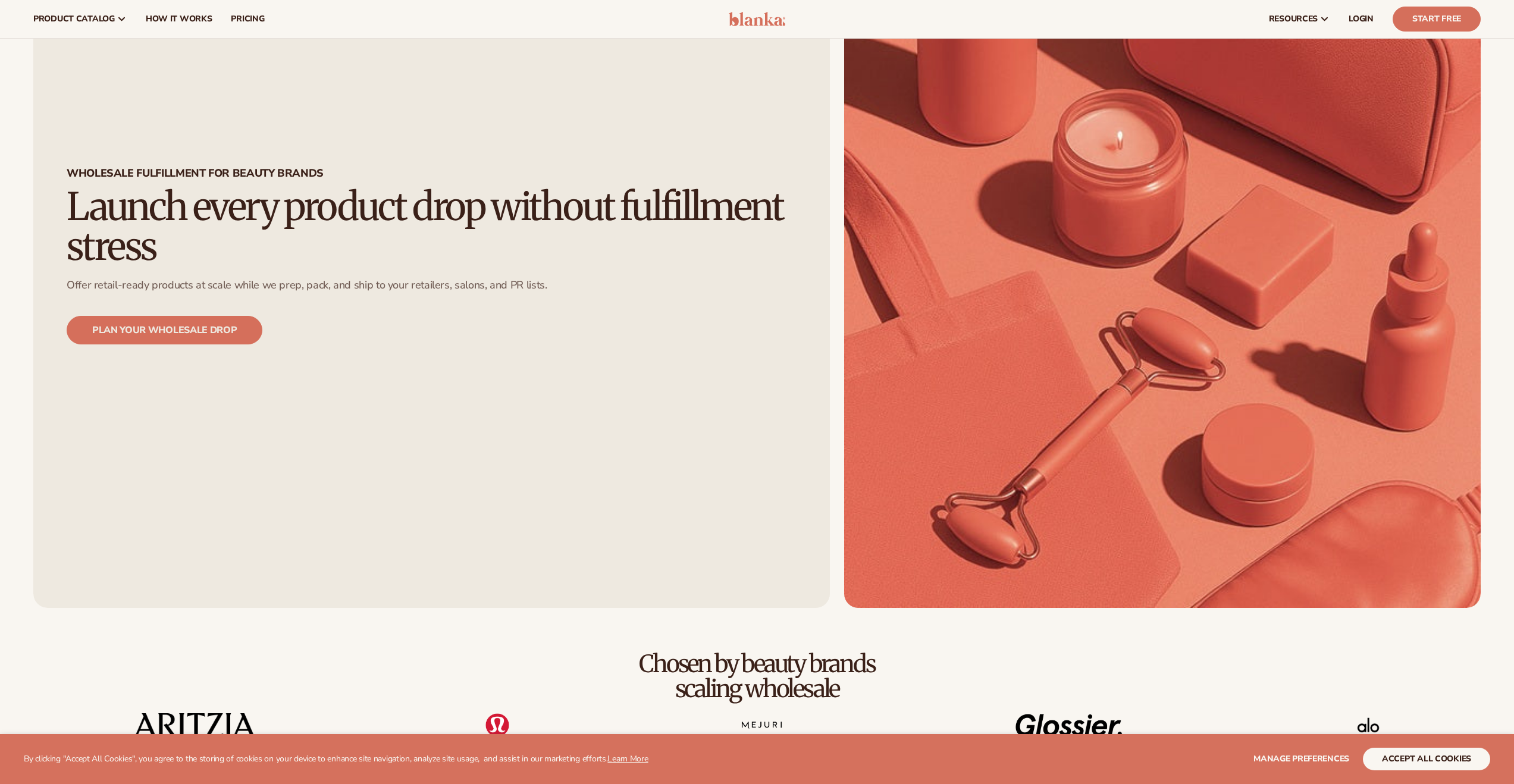
scroll to position [0, 0]
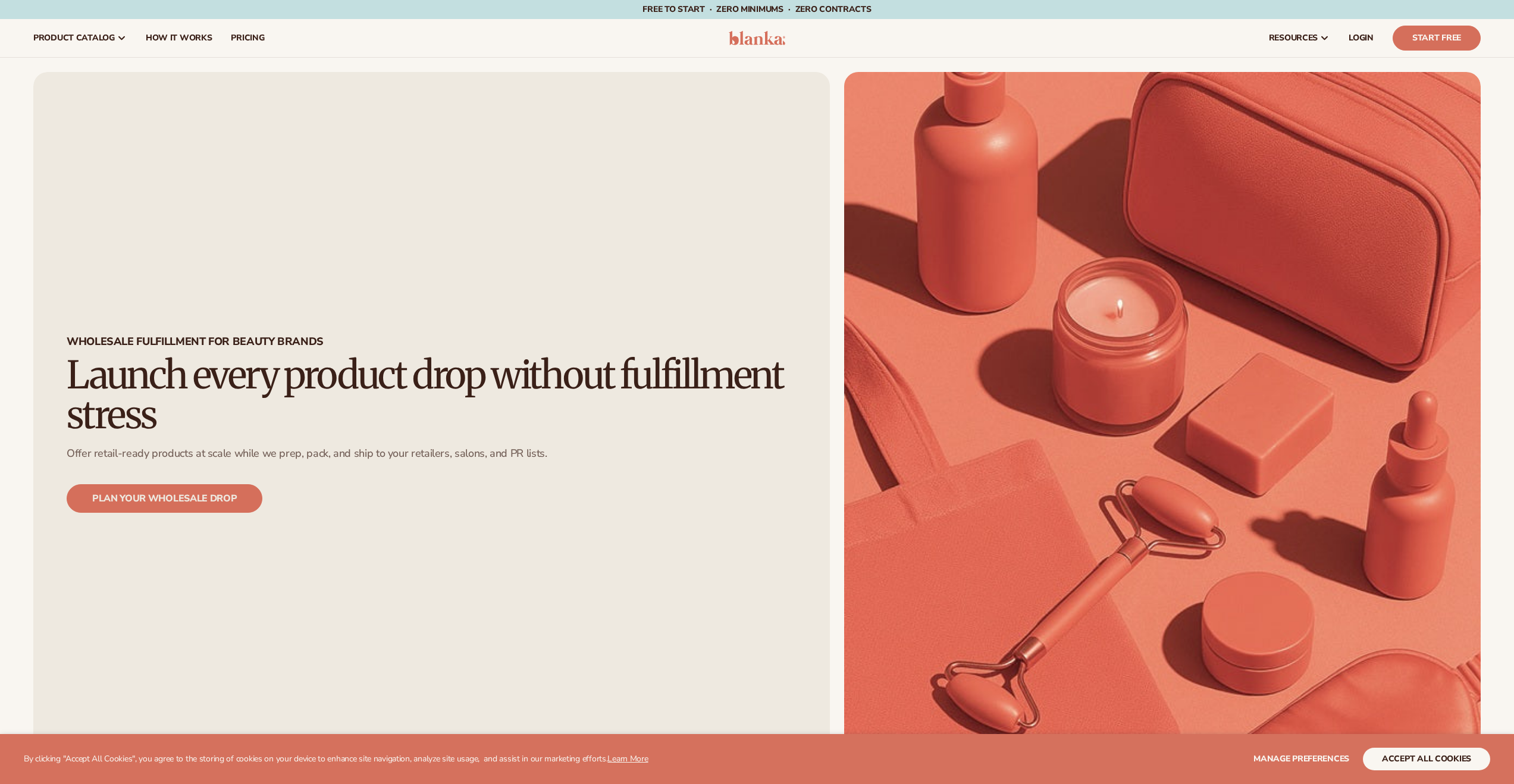
click at [759, 39] on img at bounding box center [757, 38] width 56 height 14
